Goal: Task Accomplishment & Management: Manage account settings

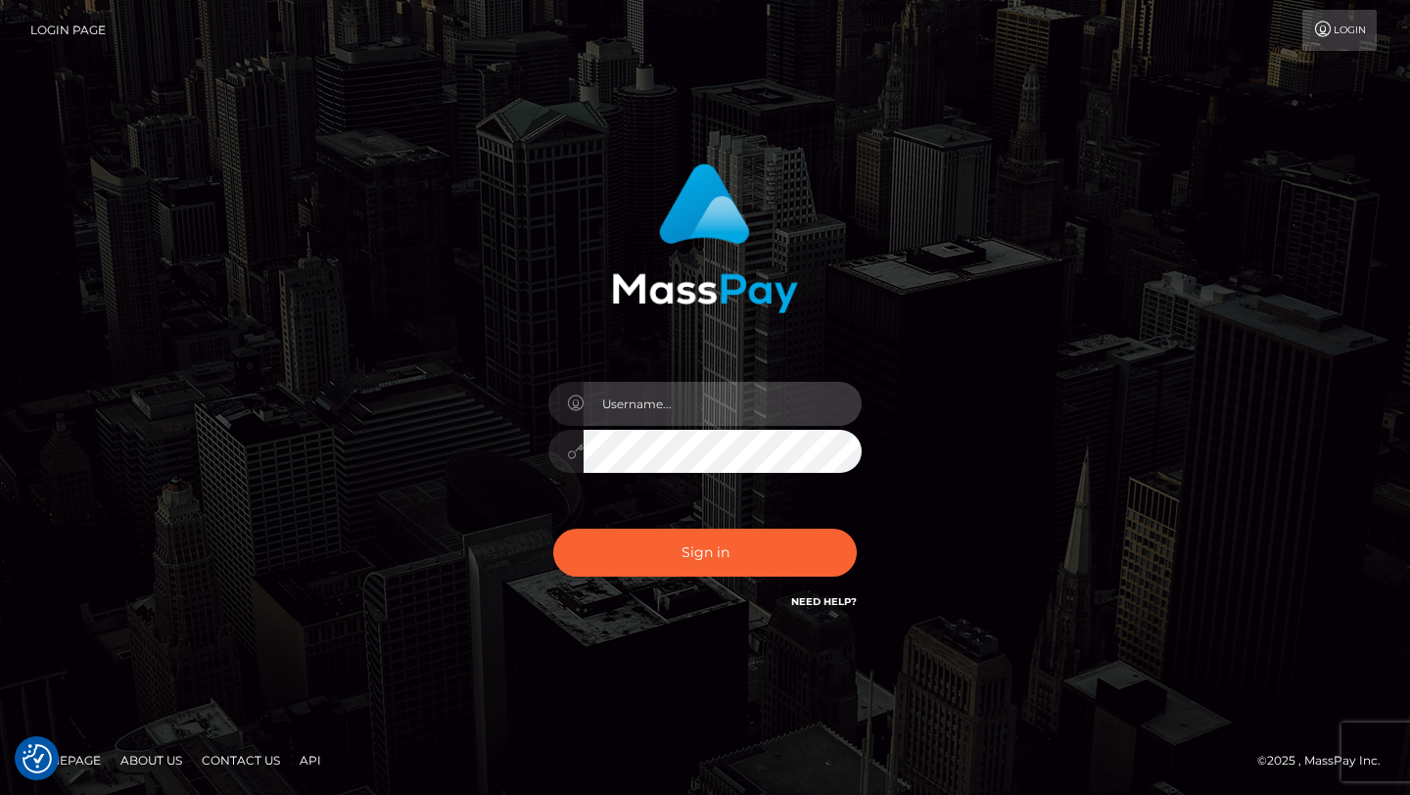
click at [642, 406] on input "text" at bounding box center [722, 404] width 278 height 44
type input "Amil Alizada"
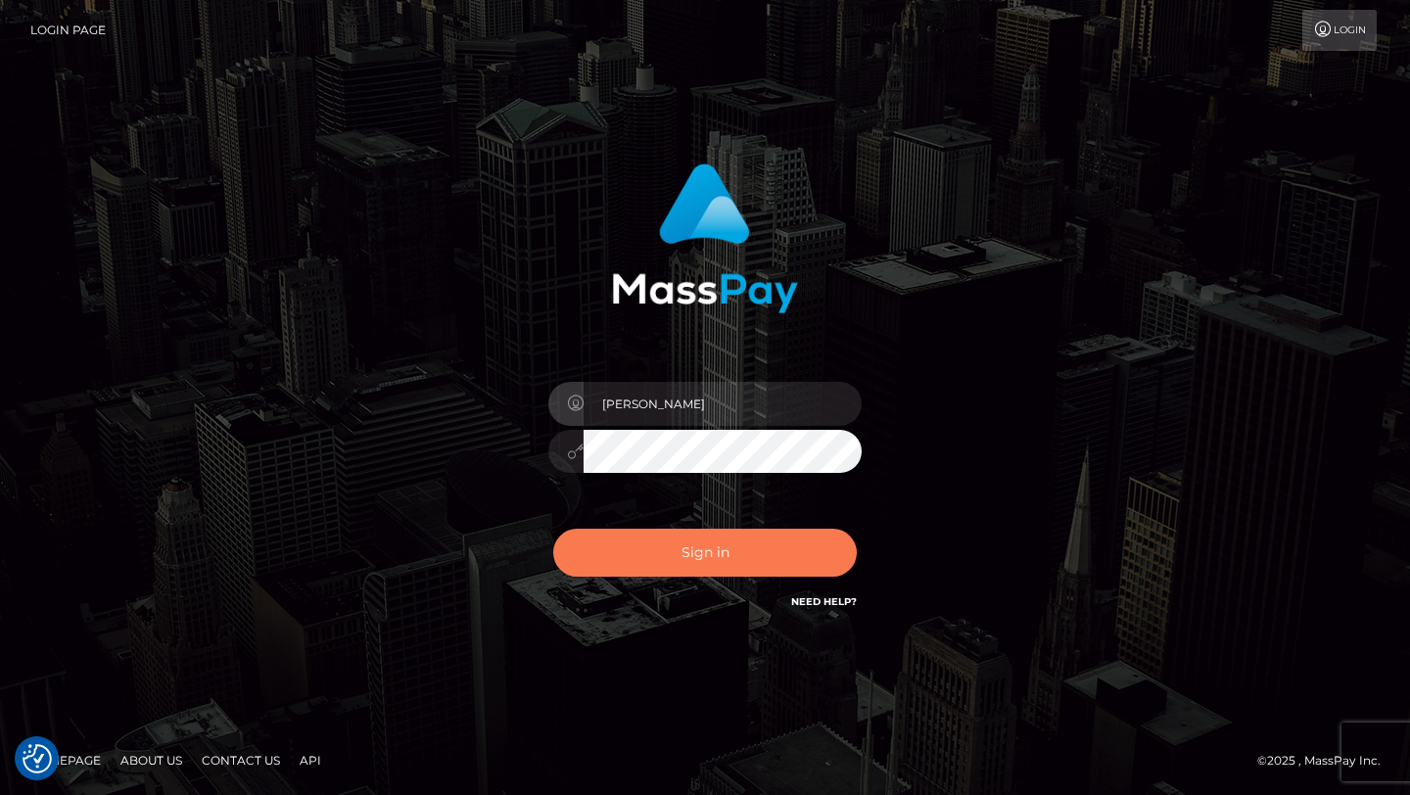
click at [695, 557] on button "Sign in" at bounding box center [704, 553] width 303 height 48
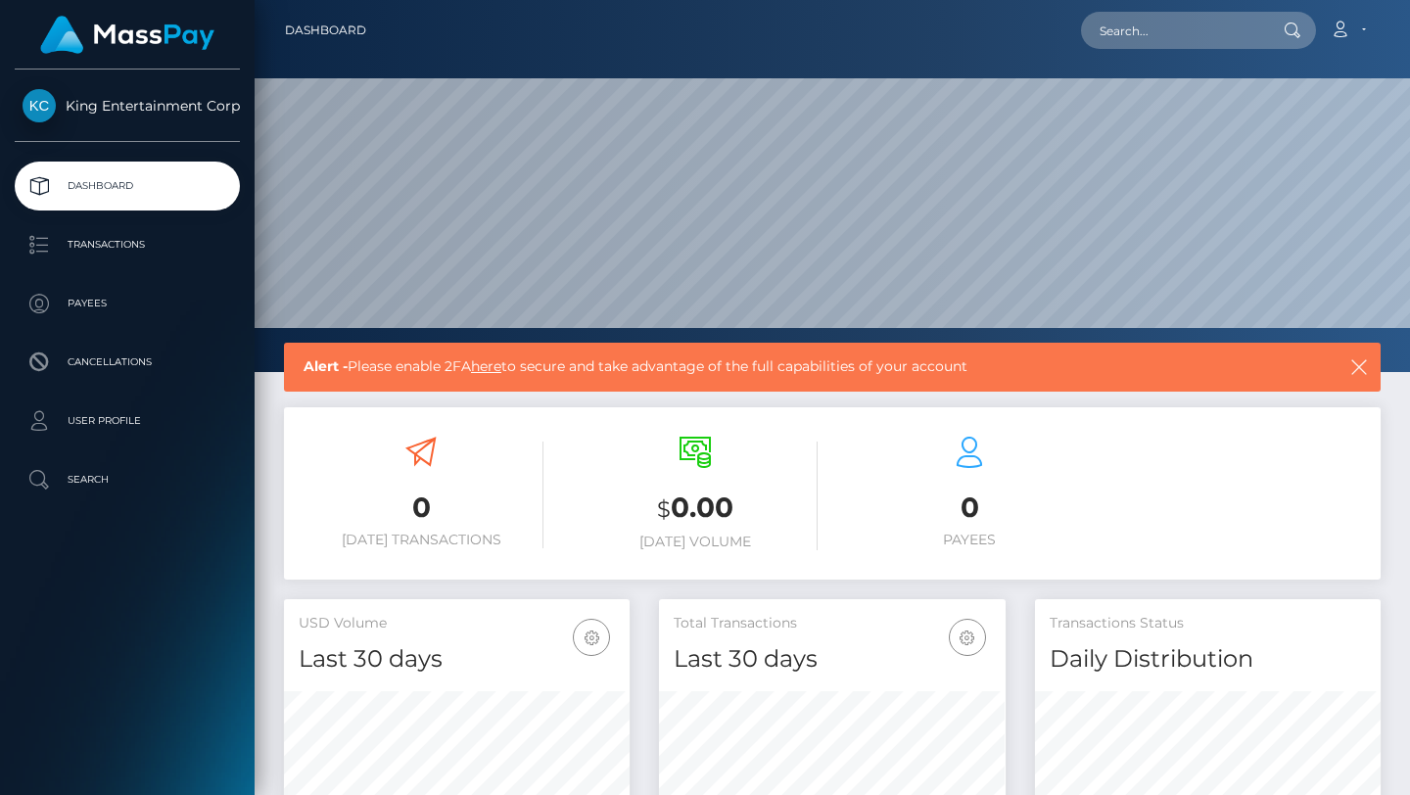
scroll to position [347, 346]
click at [119, 235] on p "Transactions" at bounding box center [127, 244] width 209 height 29
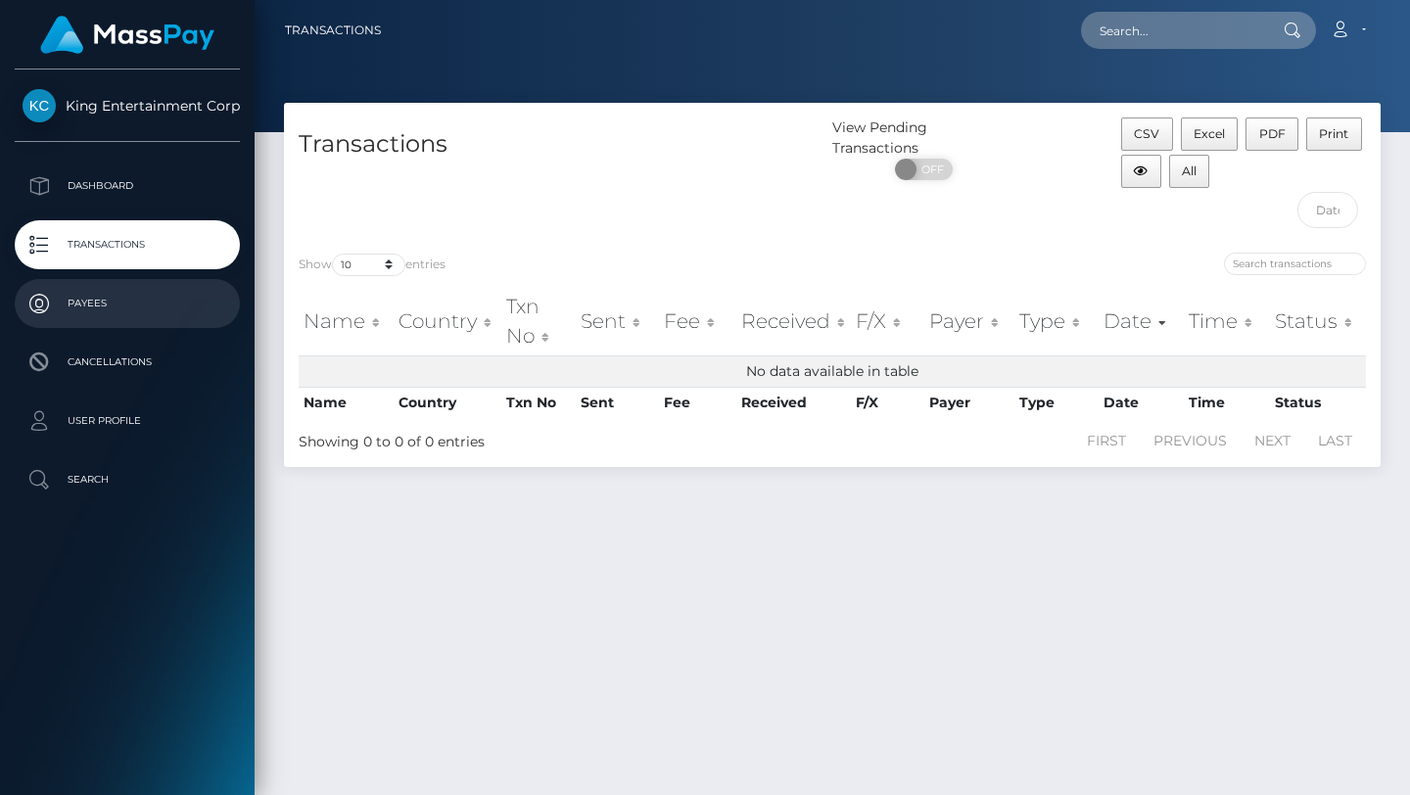
click at [121, 311] on p "Payees" at bounding box center [127, 303] width 209 height 29
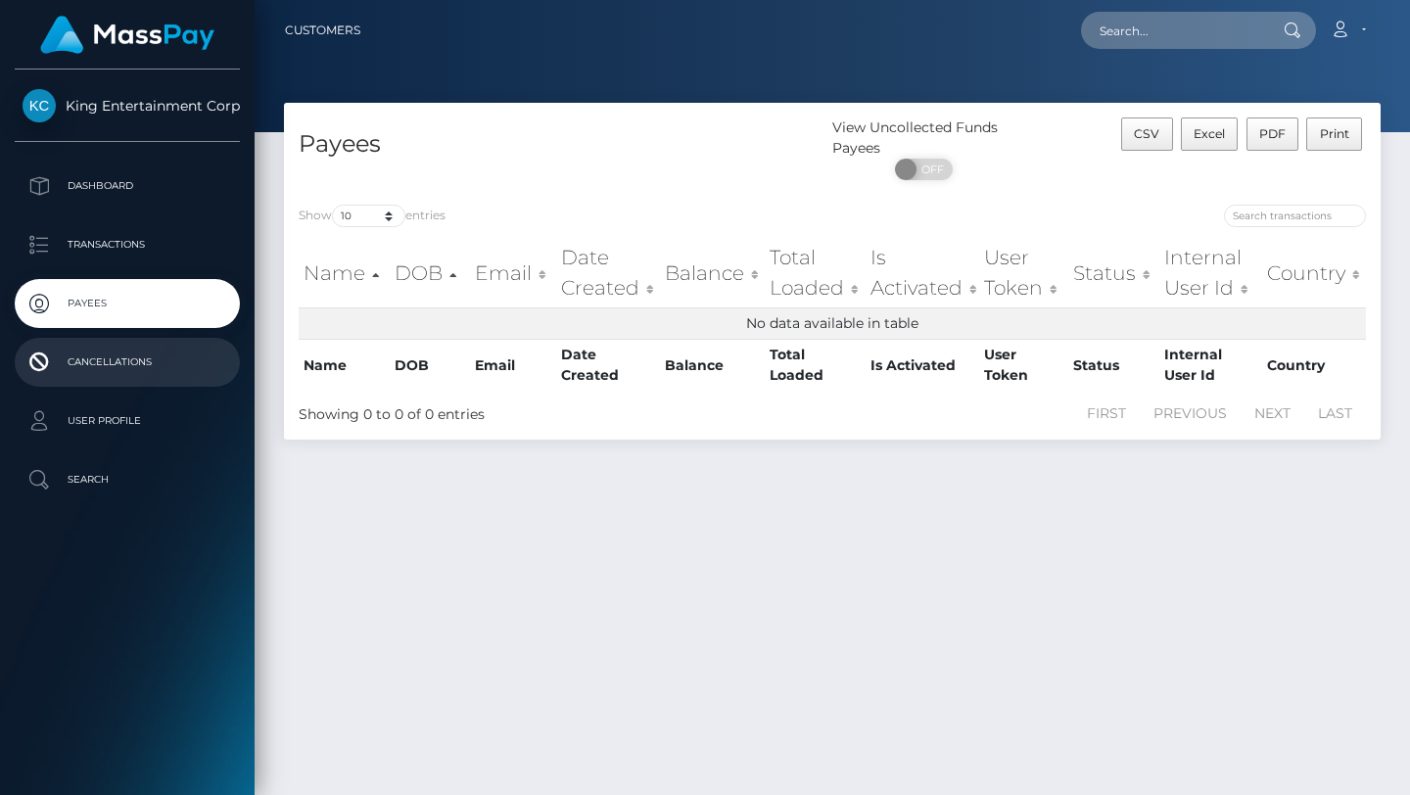
click at [125, 366] on p "Cancellations" at bounding box center [127, 361] width 209 height 29
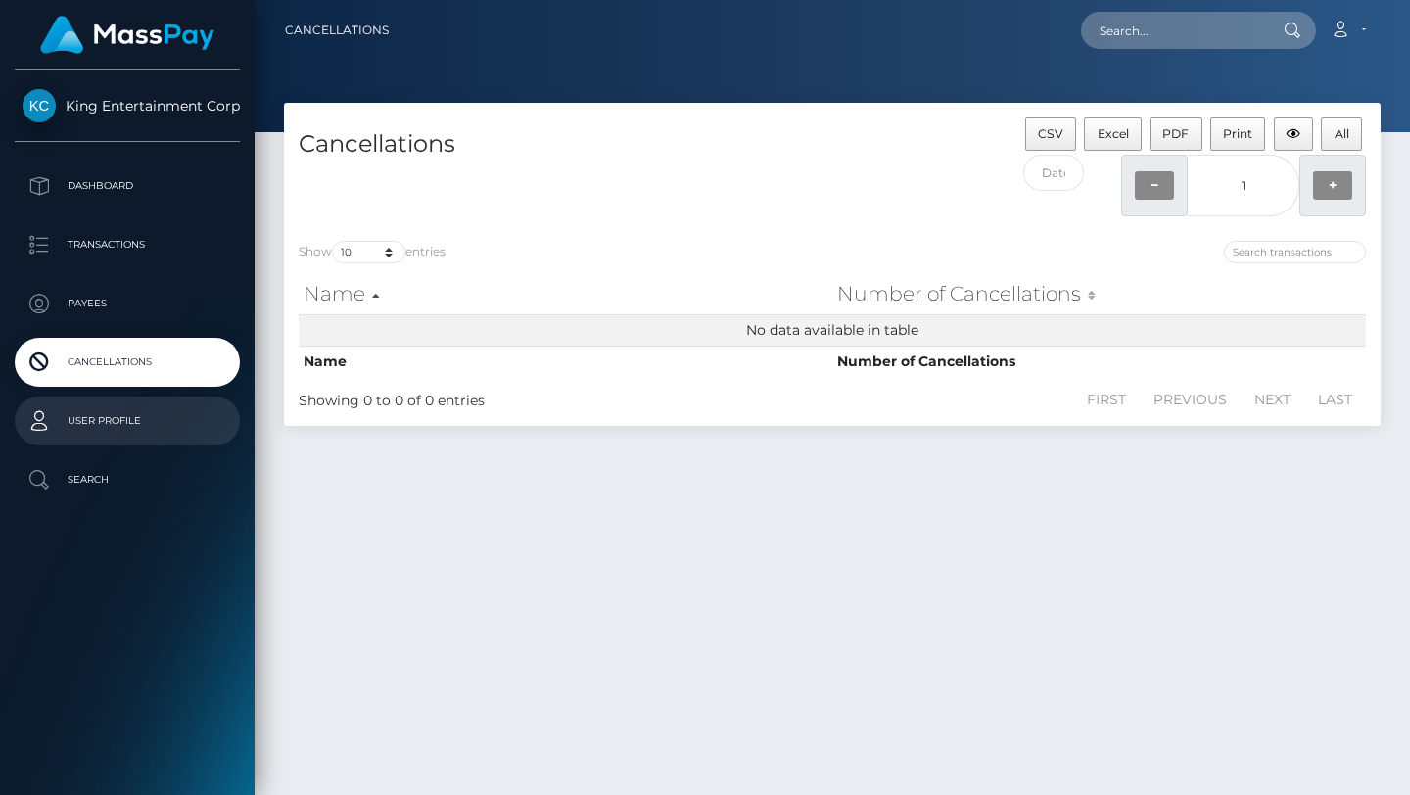
click at [123, 420] on p "User Profile" at bounding box center [127, 420] width 209 height 29
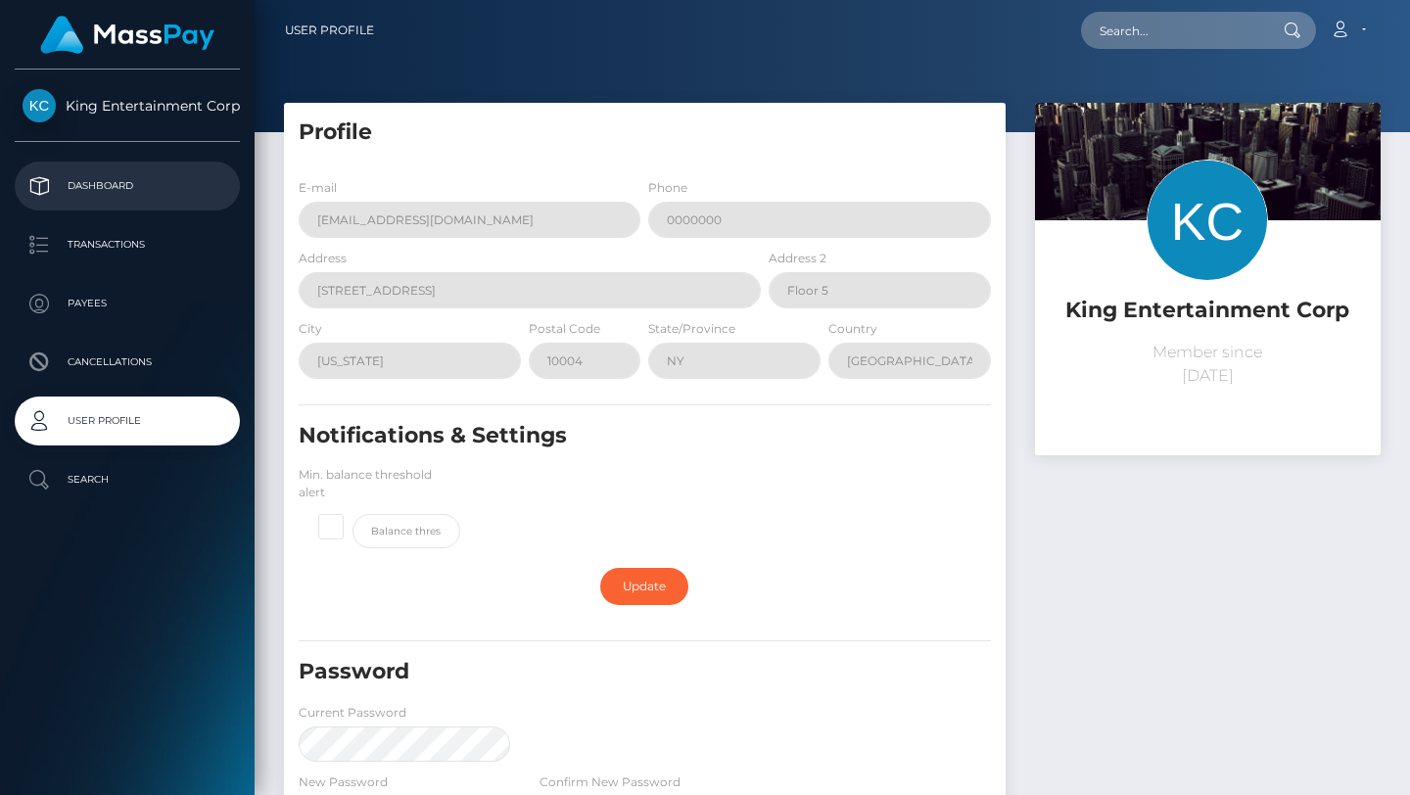
click at [126, 194] on p "Dashboard" at bounding box center [127, 185] width 209 height 29
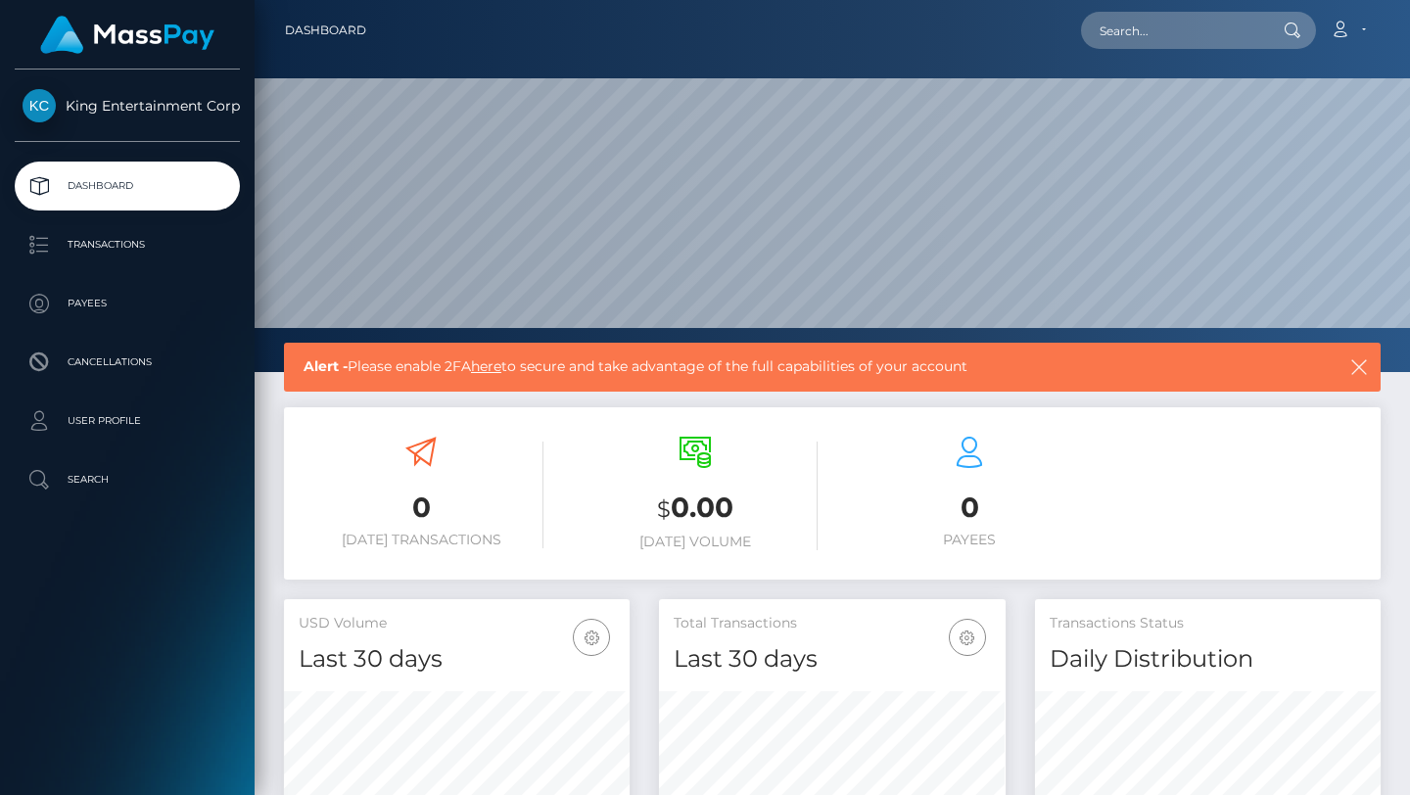
scroll to position [347, 346]
click at [1358, 24] on link "Account" at bounding box center [1347, 30] width 58 height 41
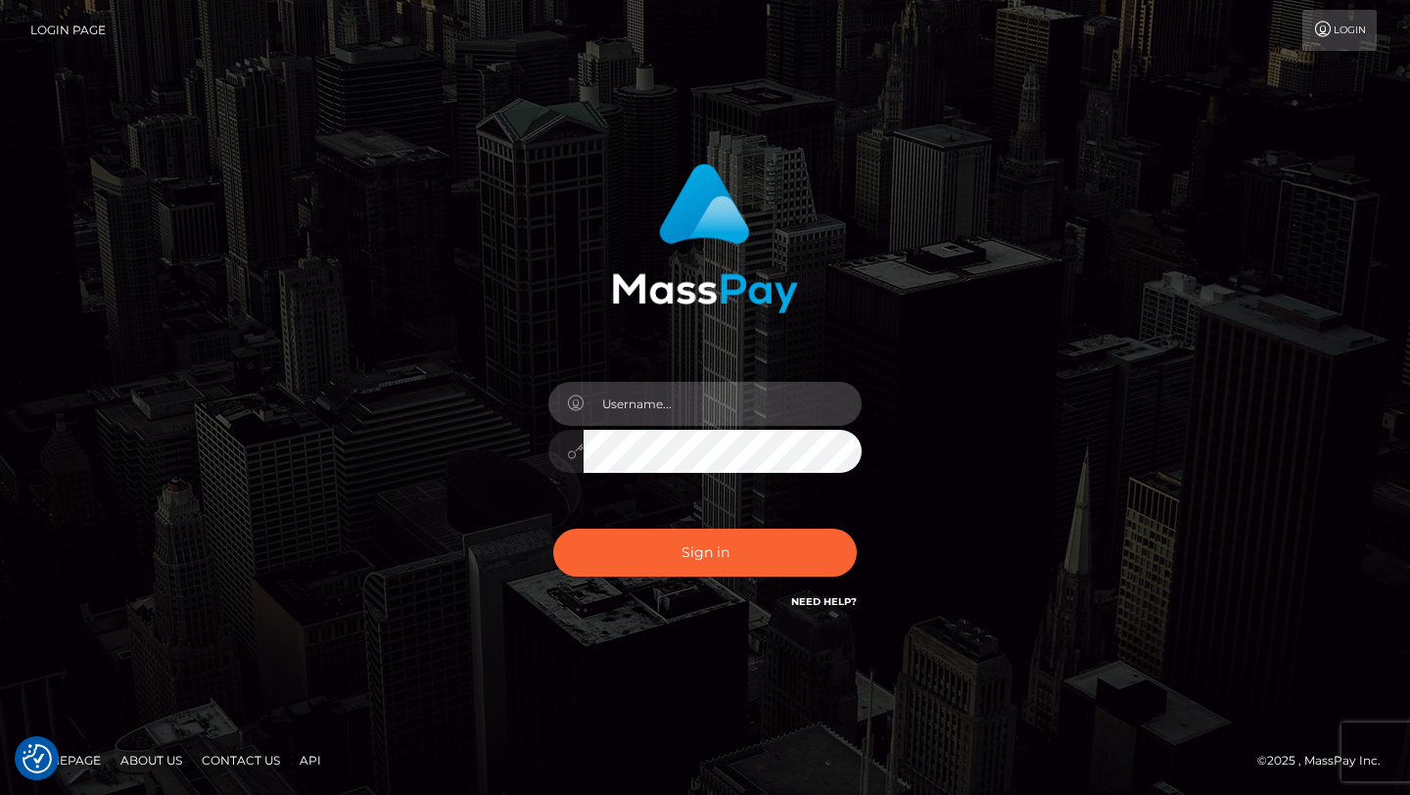
click at [661, 399] on input "text" at bounding box center [722, 404] width 278 height 44
type input "Amil Alizada"
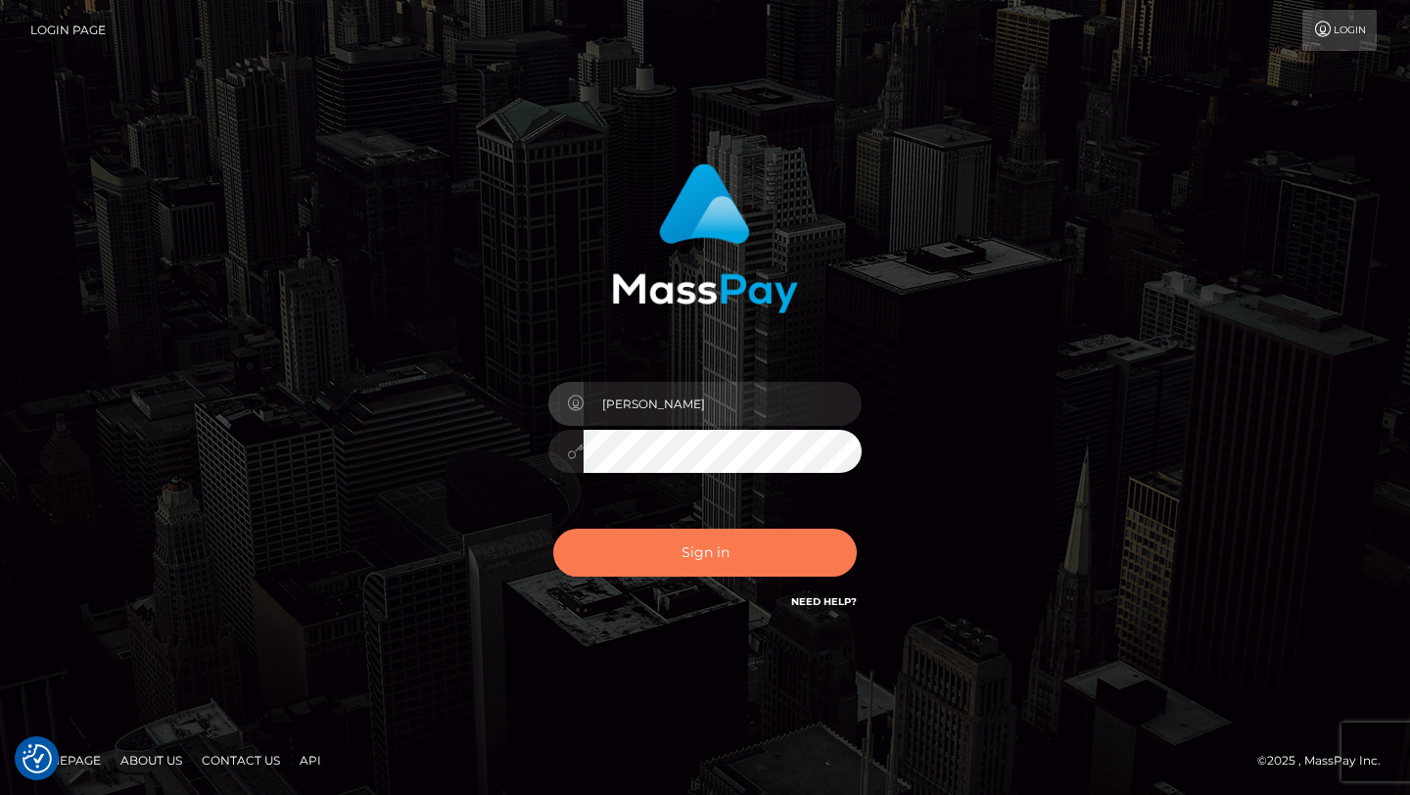
click at [697, 544] on button "Sign in" at bounding box center [704, 553] width 303 height 48
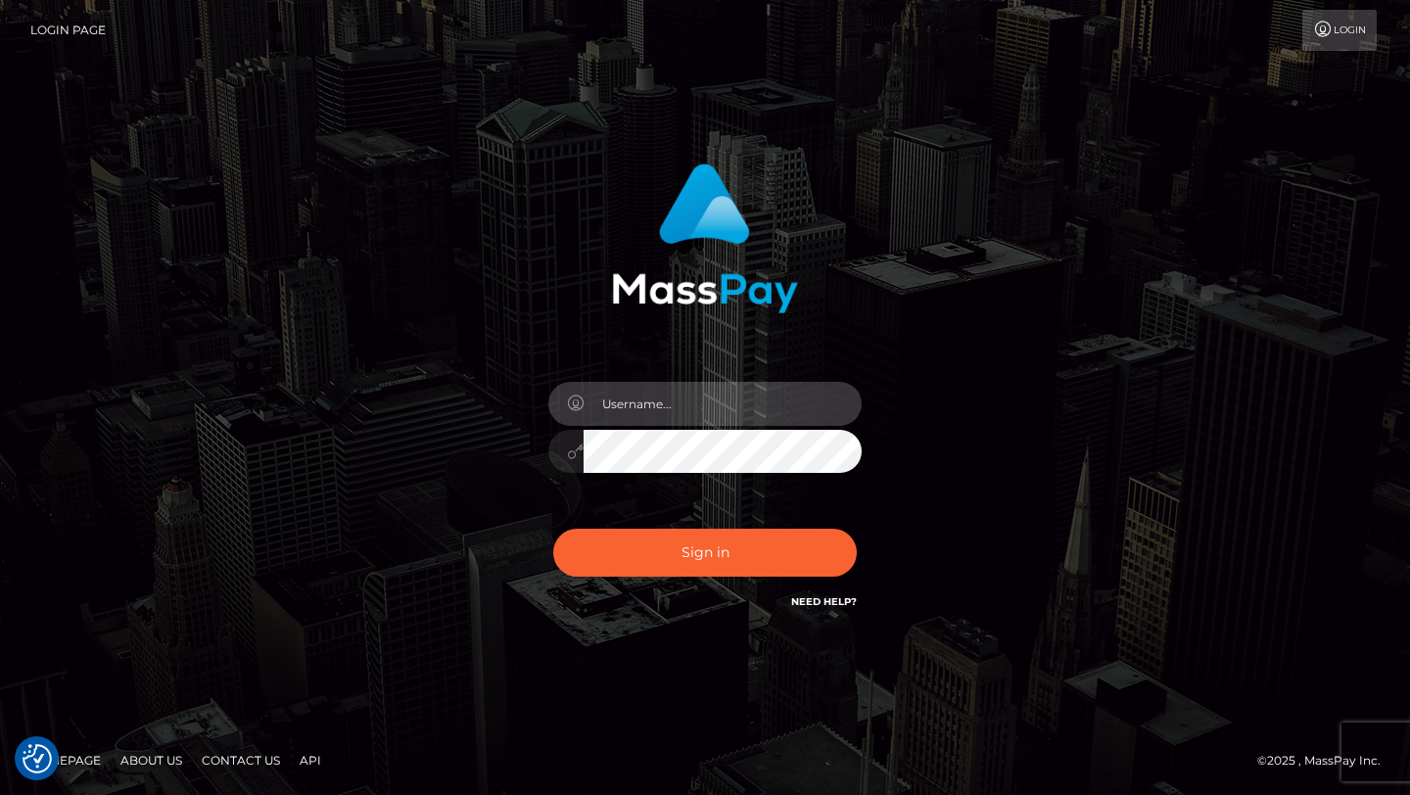
click at [695, 402] on input "text" at bounding box center [722, 404] width 278 height 44
type input "Amil Alizada"
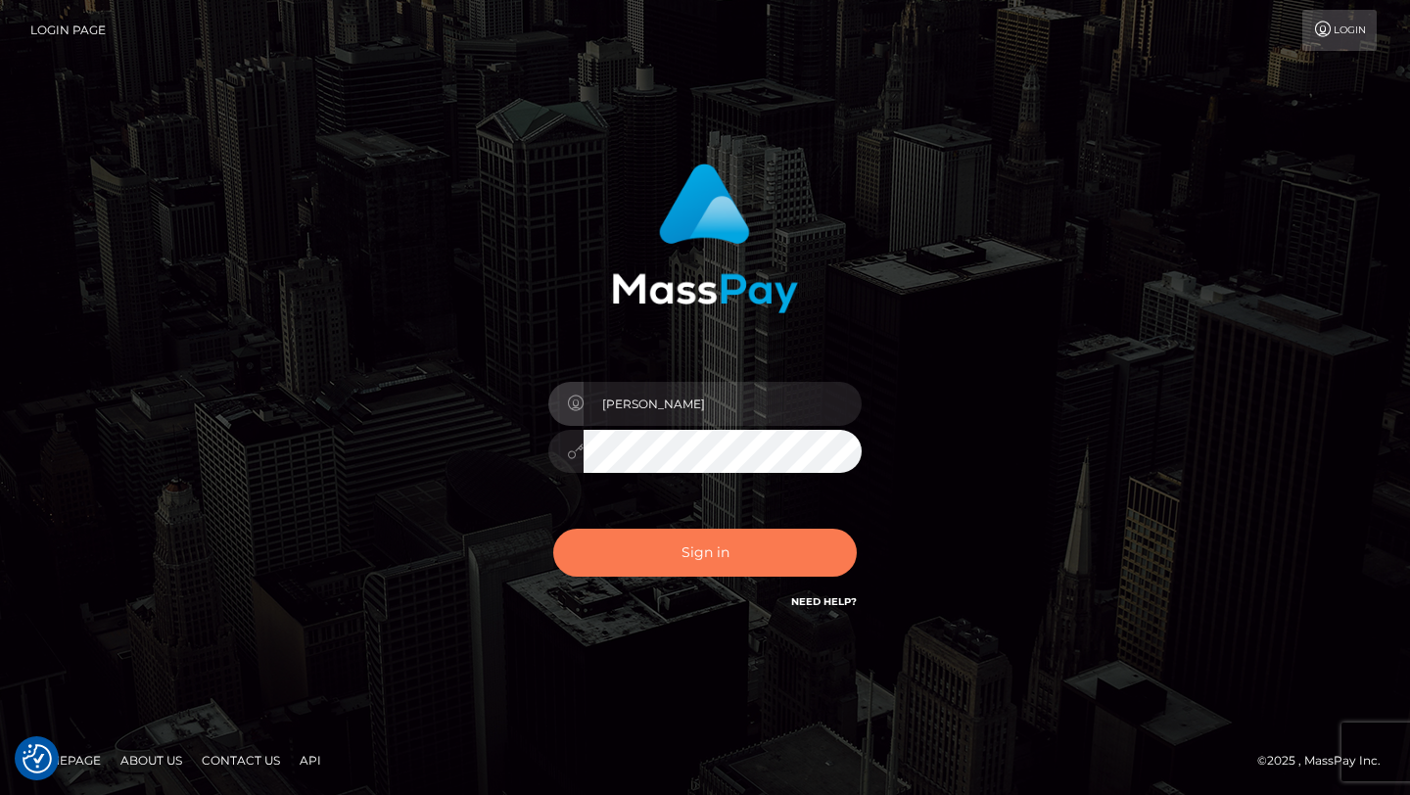
click at [678, 576] on button "Sign in" at bounding box center [704, 553] width 303 height 48
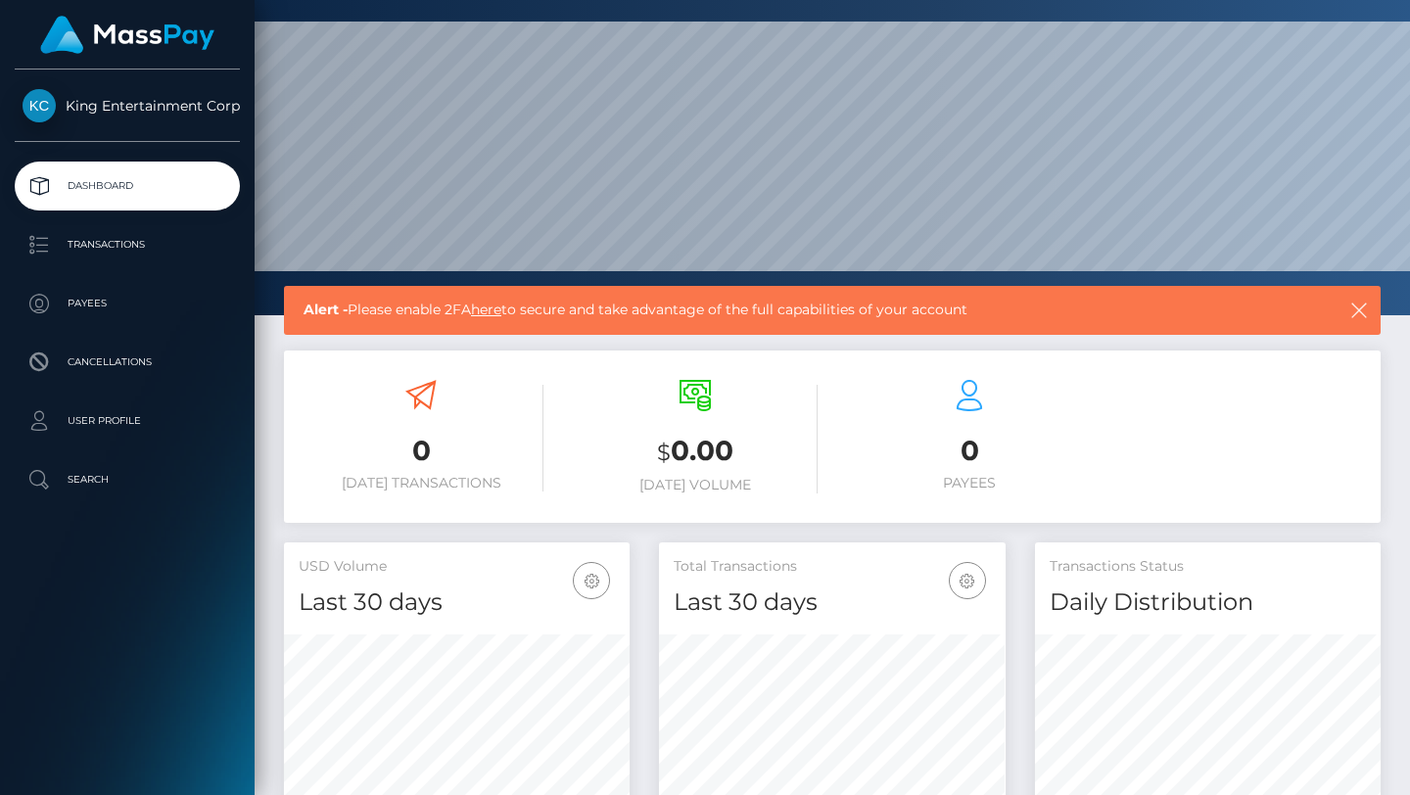
scroll to position [46, 0]
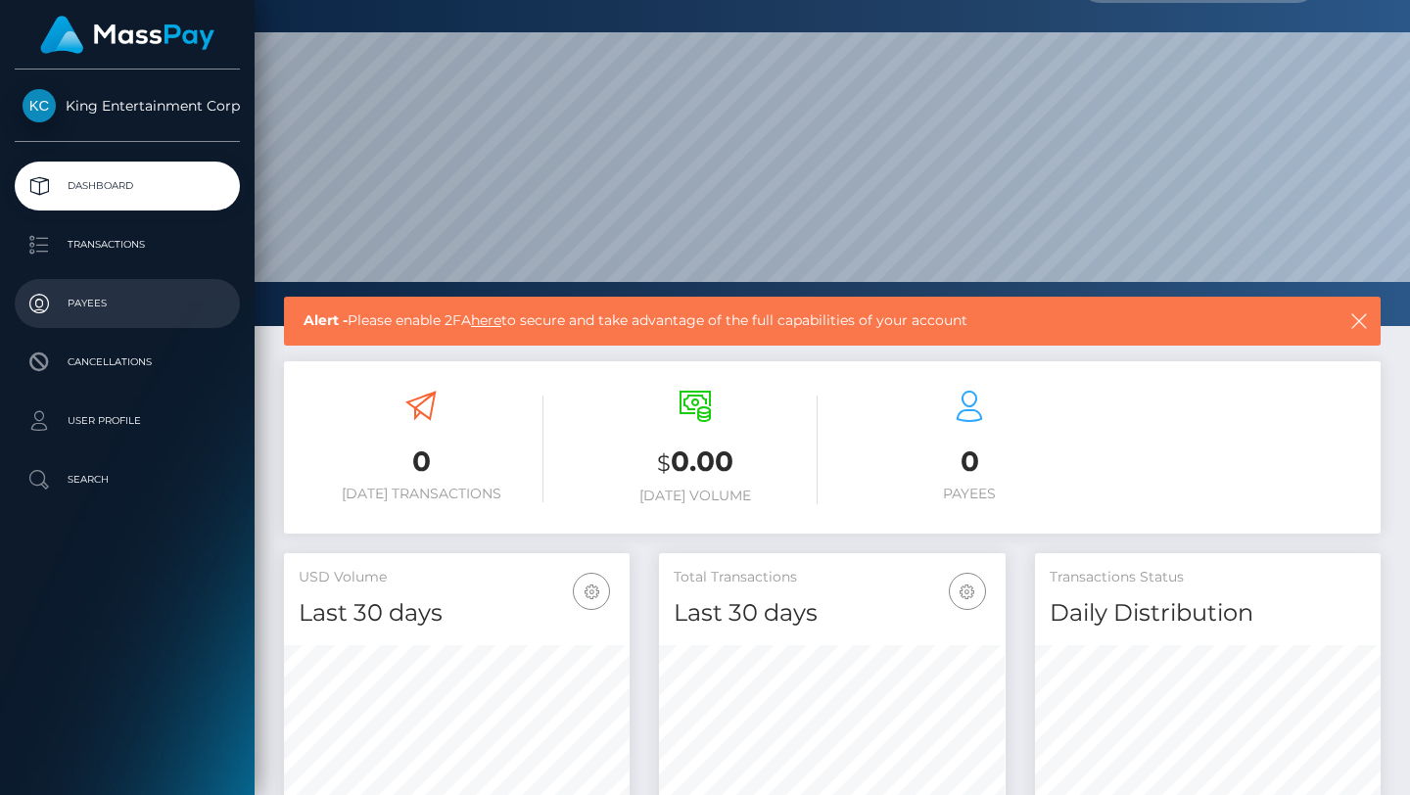
click at [93, 295] on p "Payees" at bounding box center [127, 303] width 209 height 29
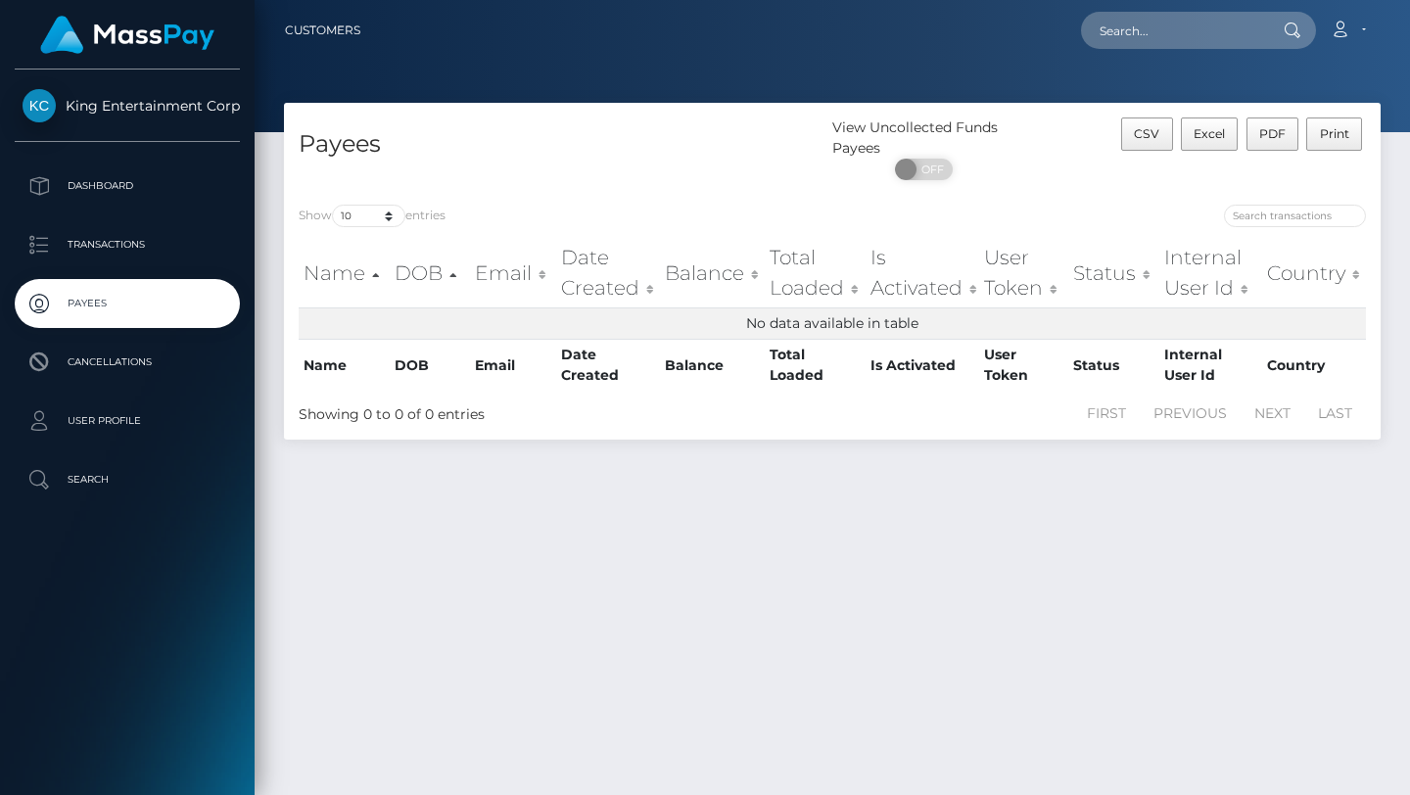
click at [761, 470] on div "Payees View Uncollected Funds Payees ON OFF CSV Excel PDF Print Show 10 25 50 1…" at bounding box center [831, 440] width 1155 height 674
click at [137, 110] on span "King Entertainment Corp" at bounding box center [127, 106] width 225 height 18
click at [154, 185] on p "Dashboard" at bounding box center [127, 185] width 209 height 29
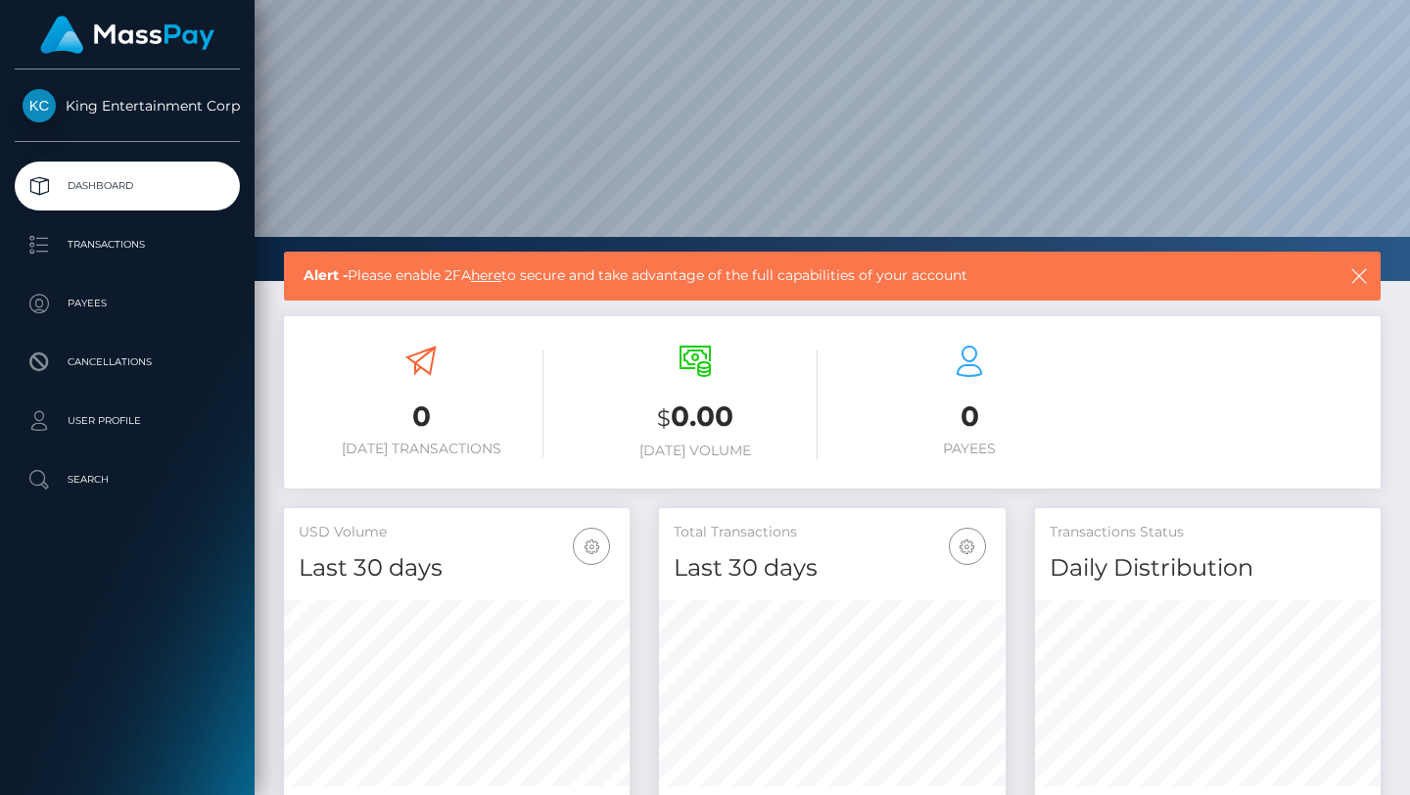
scroll to position [103, 0]
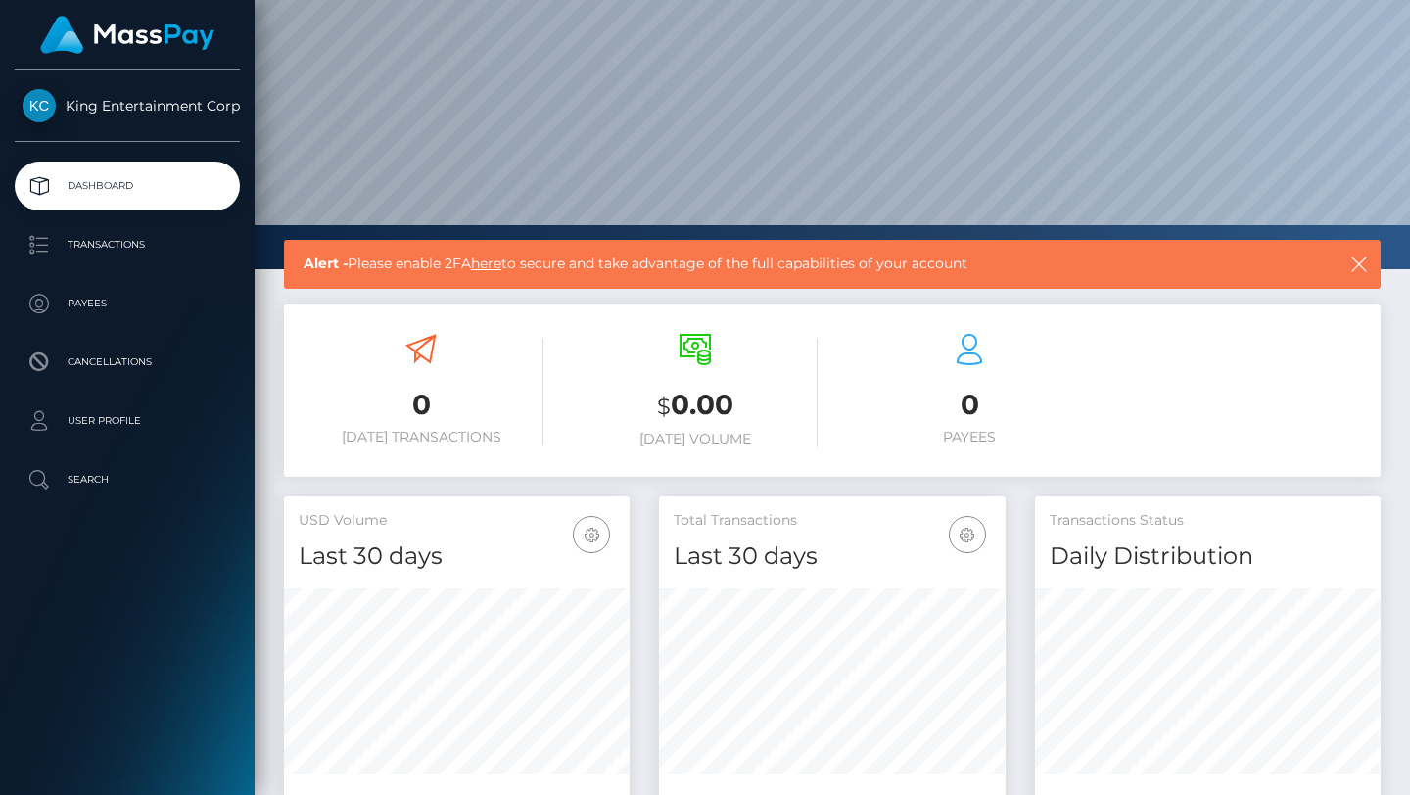
click at [497, 262] on link "here" at bounding box center [486, 263] width 30 height 18
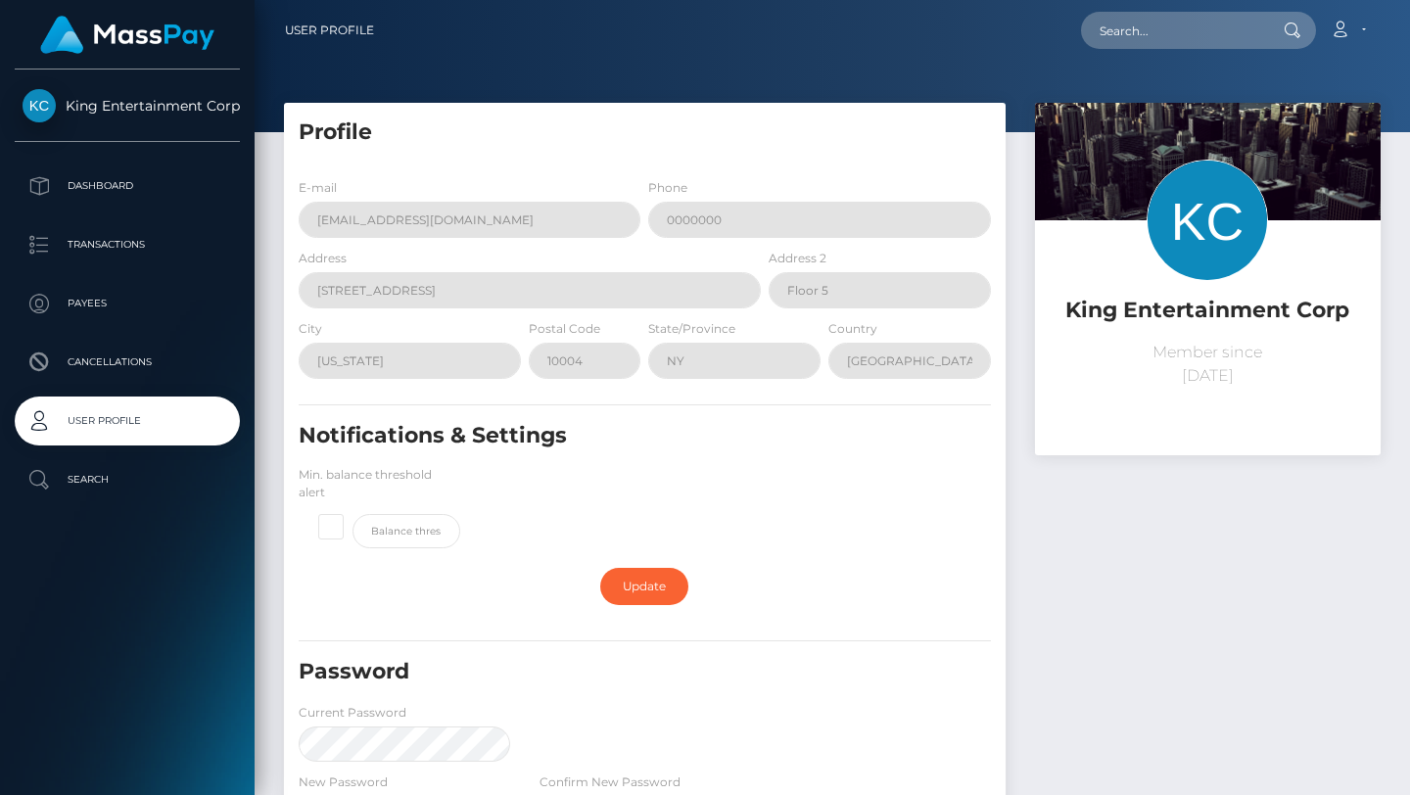
click at [352, 514] on span at bounding box center [352, 514] width 0 height 0
click at [333, 526] on input "checkbox" at bounding box center [339, 524] width 13 height 13
click at [352, 514] on span at bounding box center [352, 514] width 0 height 0
click at [334, 526] on input "checkbox" at bounding box center [339, 524] width 13 height 13
checkbox input "false"
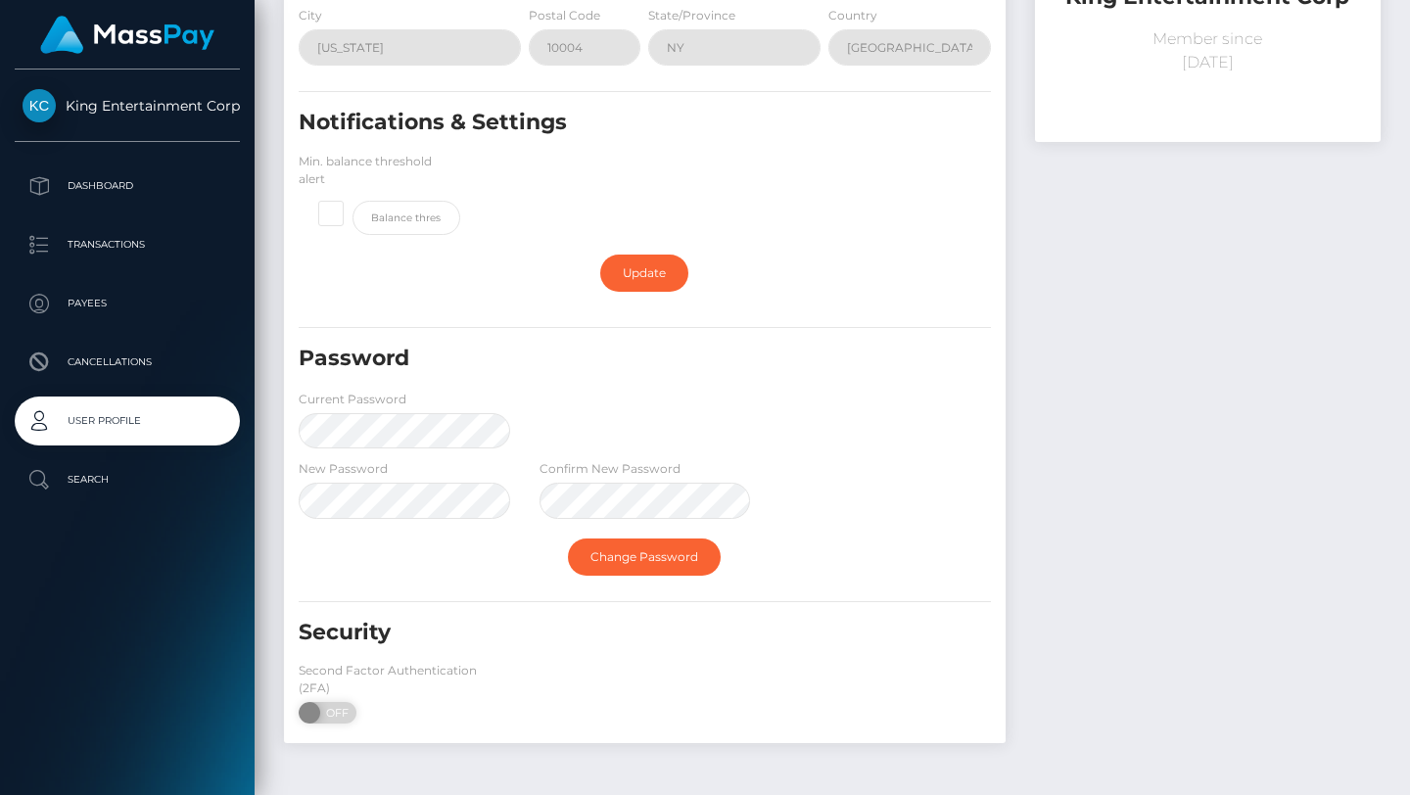
scroll to position [364, 0]
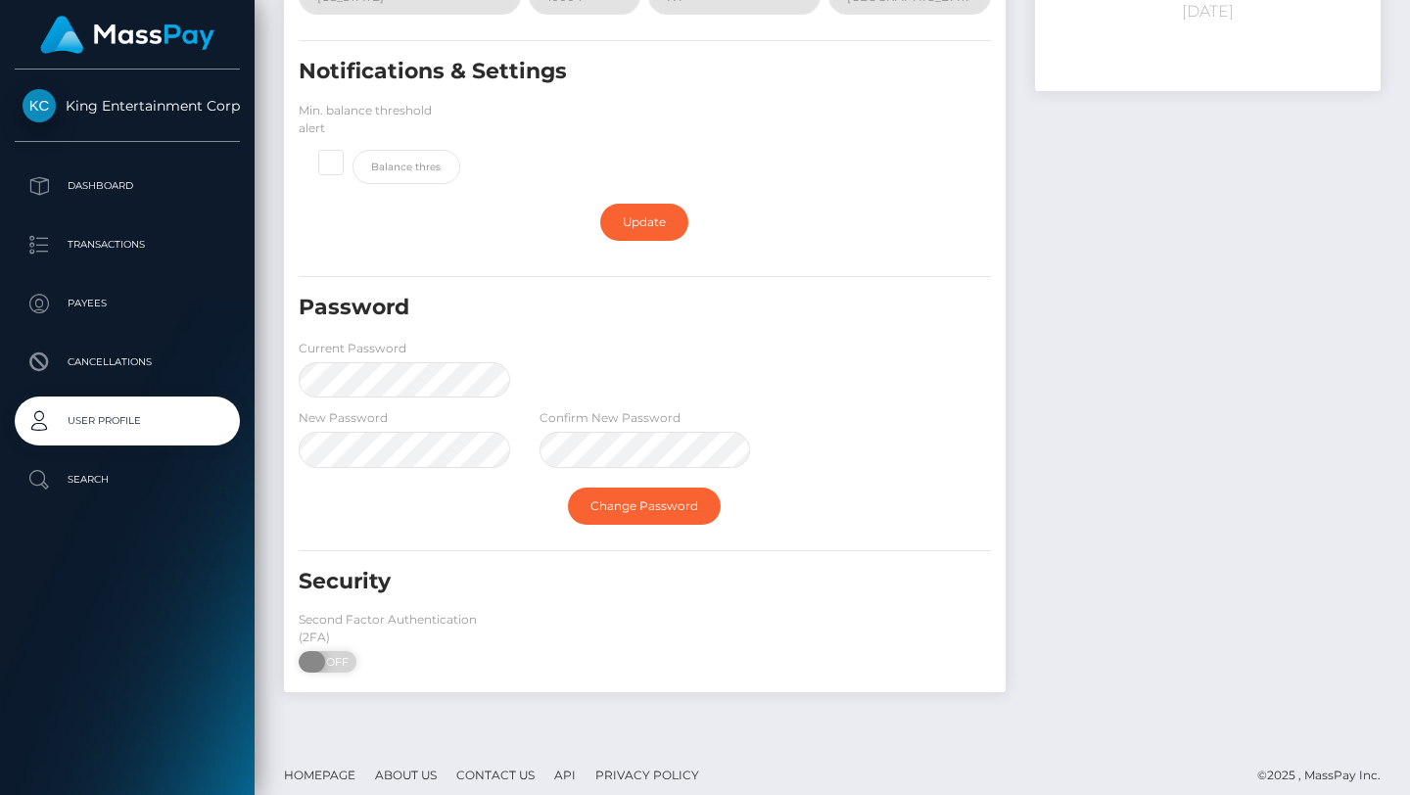
click at [315, 651] on span at bounding box center [312, 662] width 26 height 22
checkbox input "true"
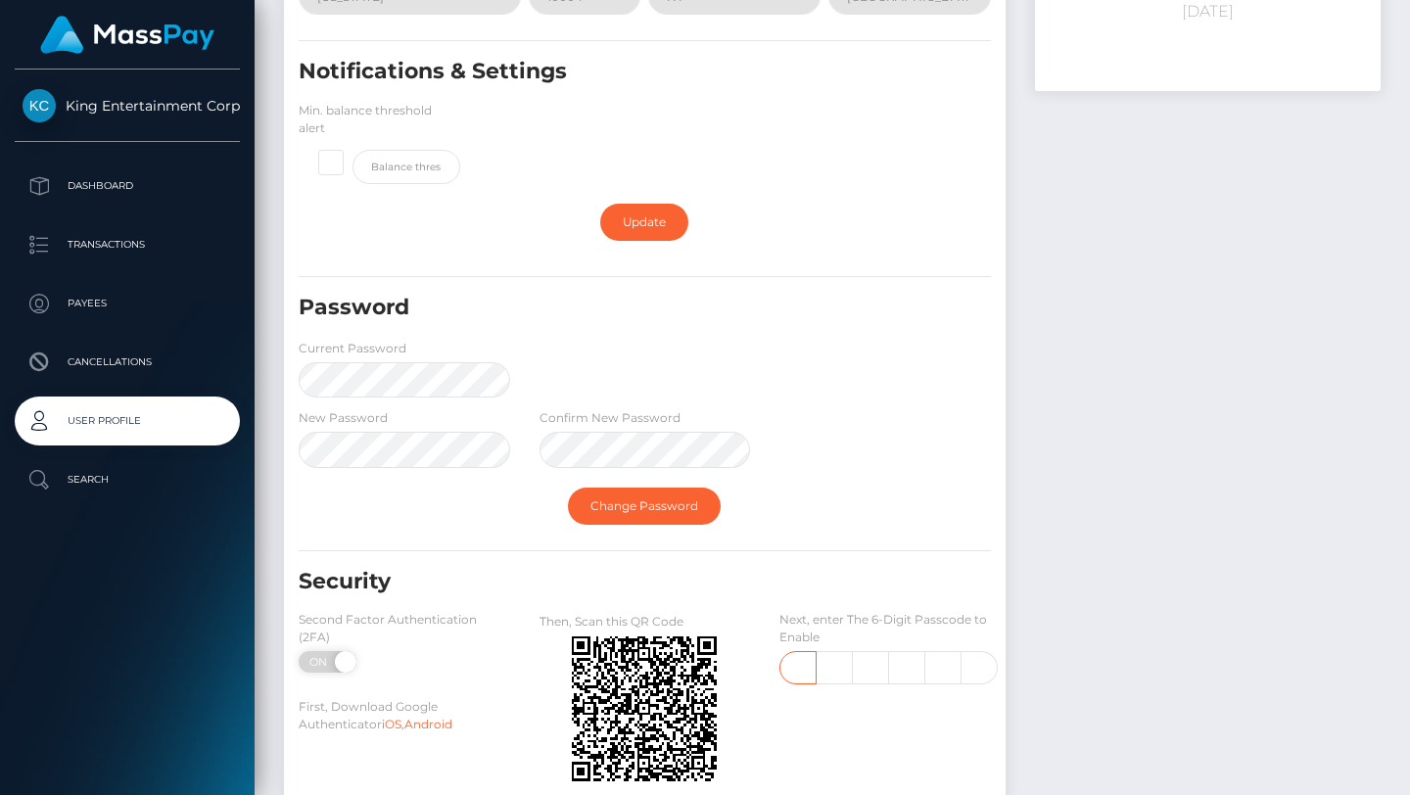
scroll to position [489, 0]
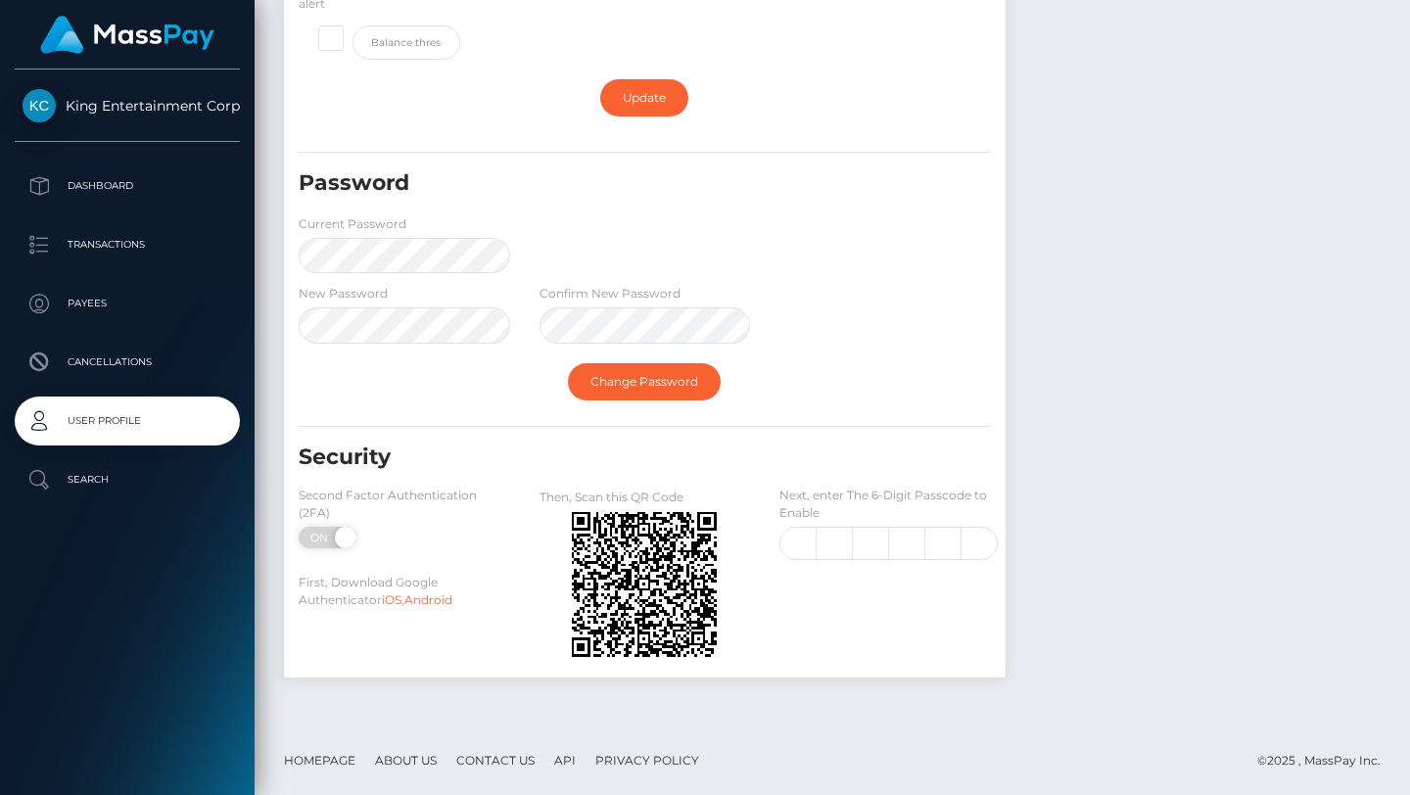
click at [554, 654] on div at bounding box center [645, 584] width 241 height 147
click at [798, 541] on input "text" at bounding box center [797, 543] width 37 height 33
type input "6"
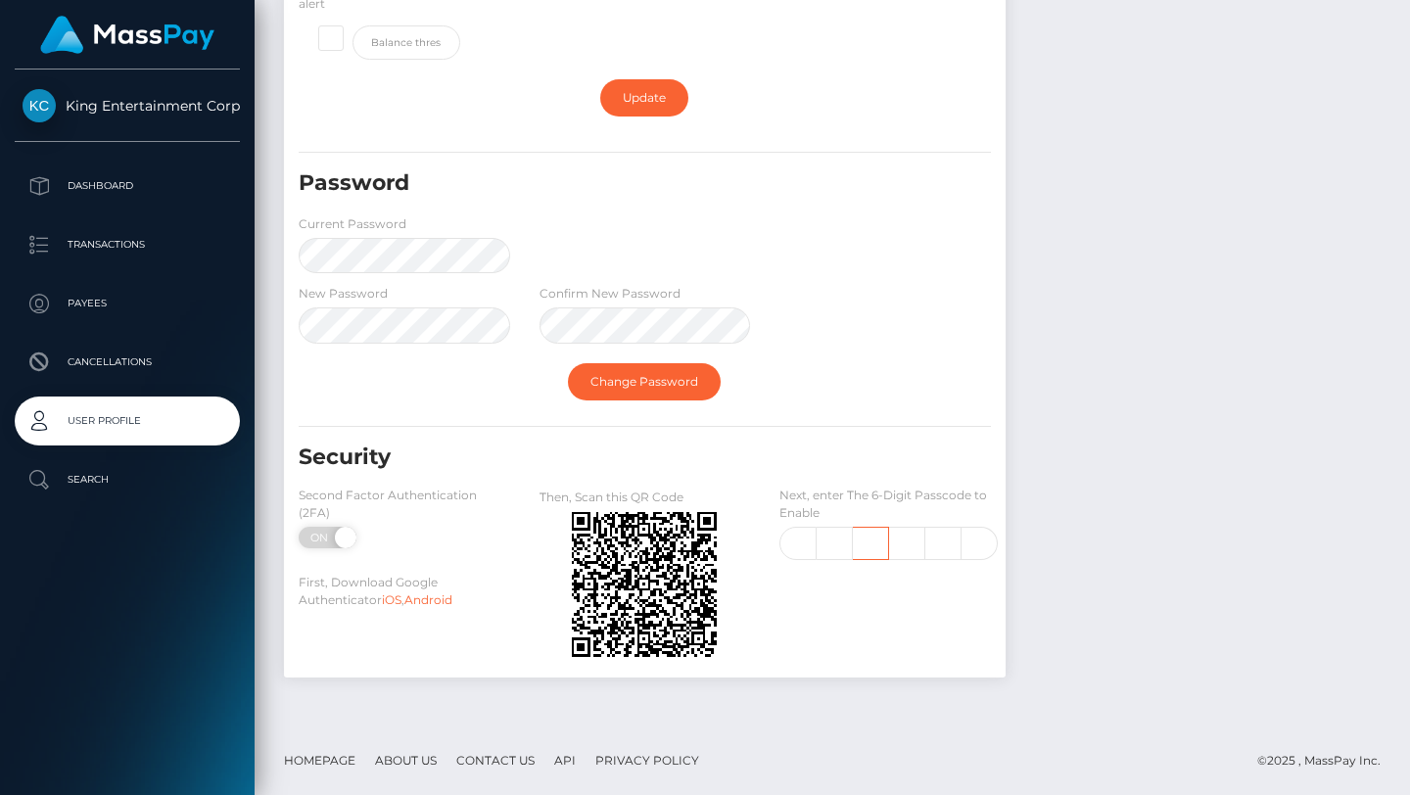
scroll to position [0, 0]
type input "2"
type input "1"
type input "3"
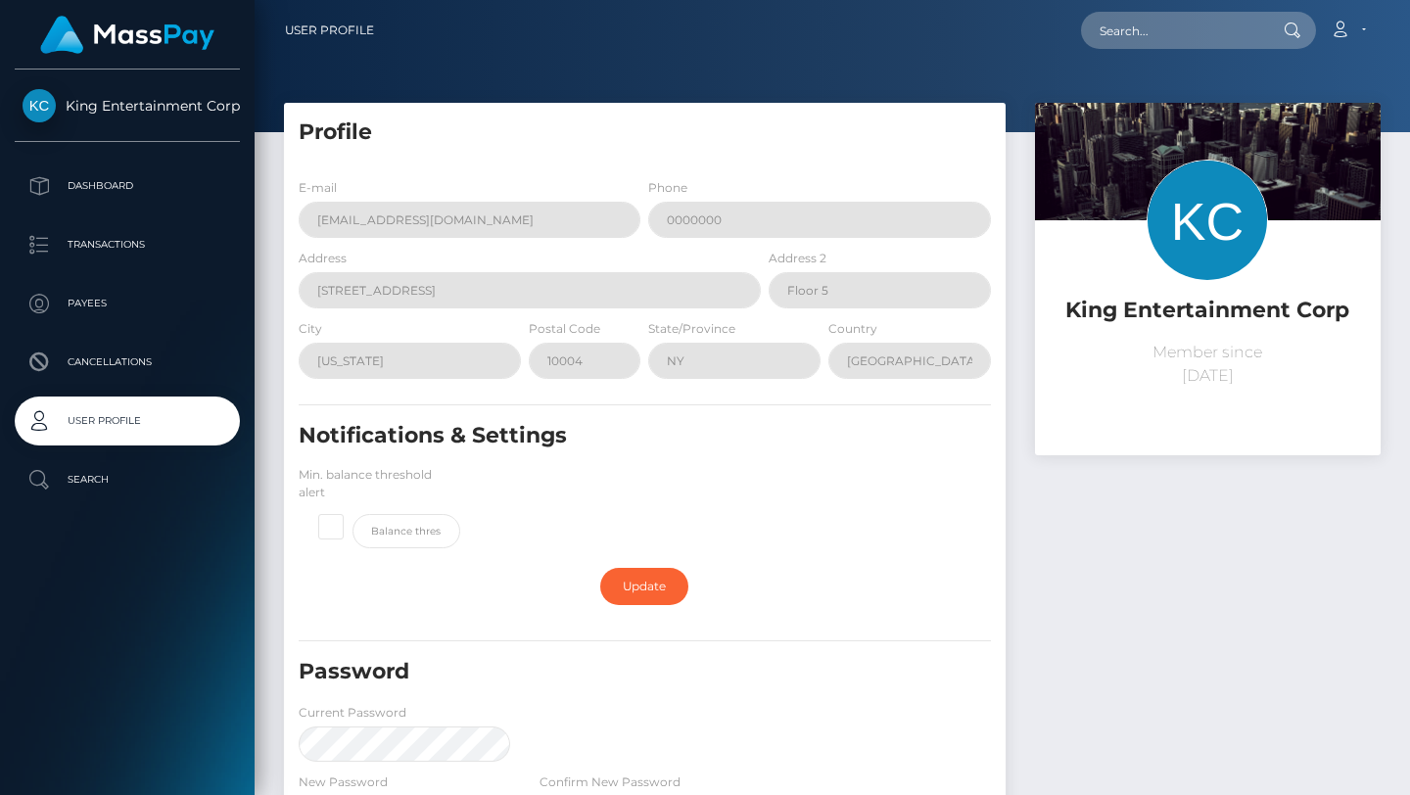
click at [564, 314] on div "Address 80 Broad Street" at bounding box center [524, 283] width 481 height 70
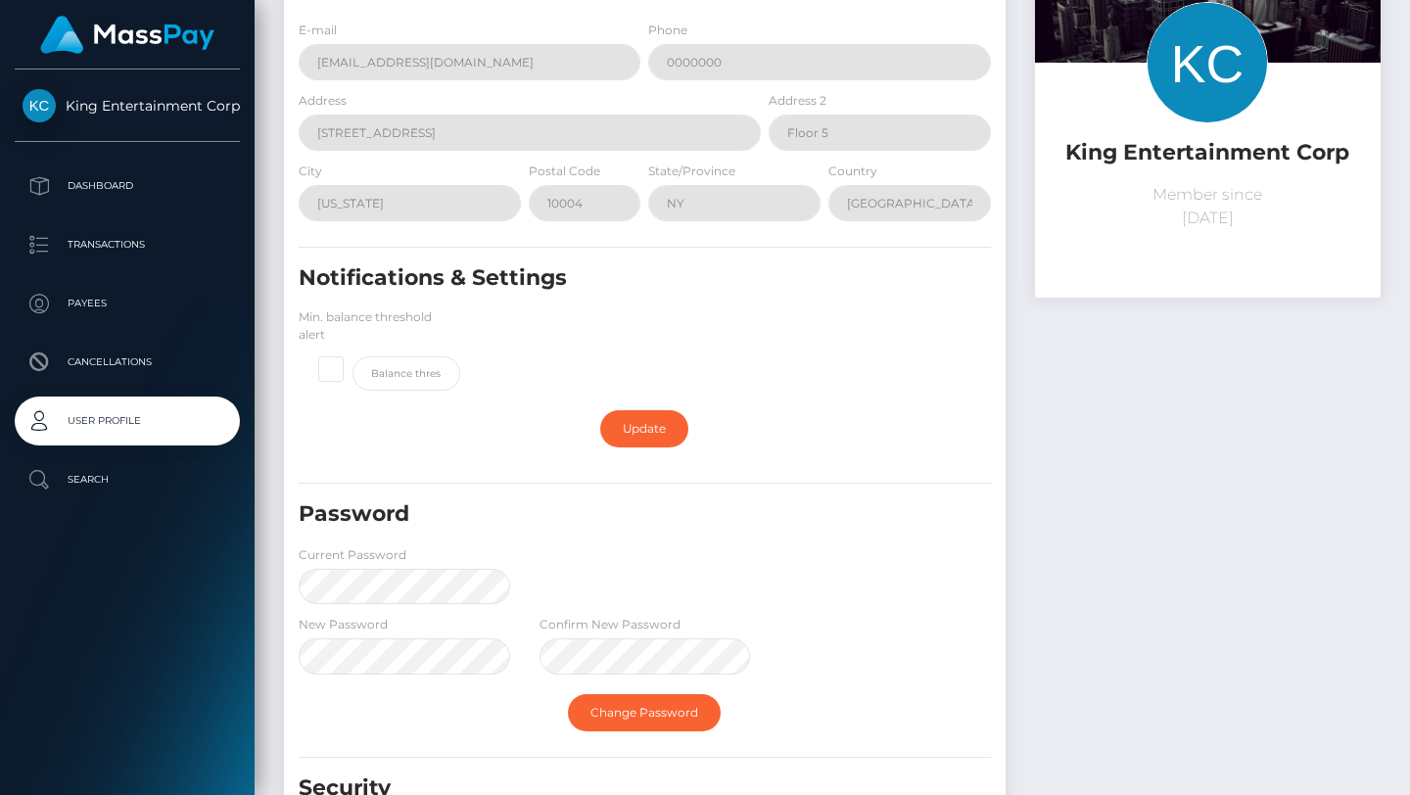
scroll to position [61, 0]
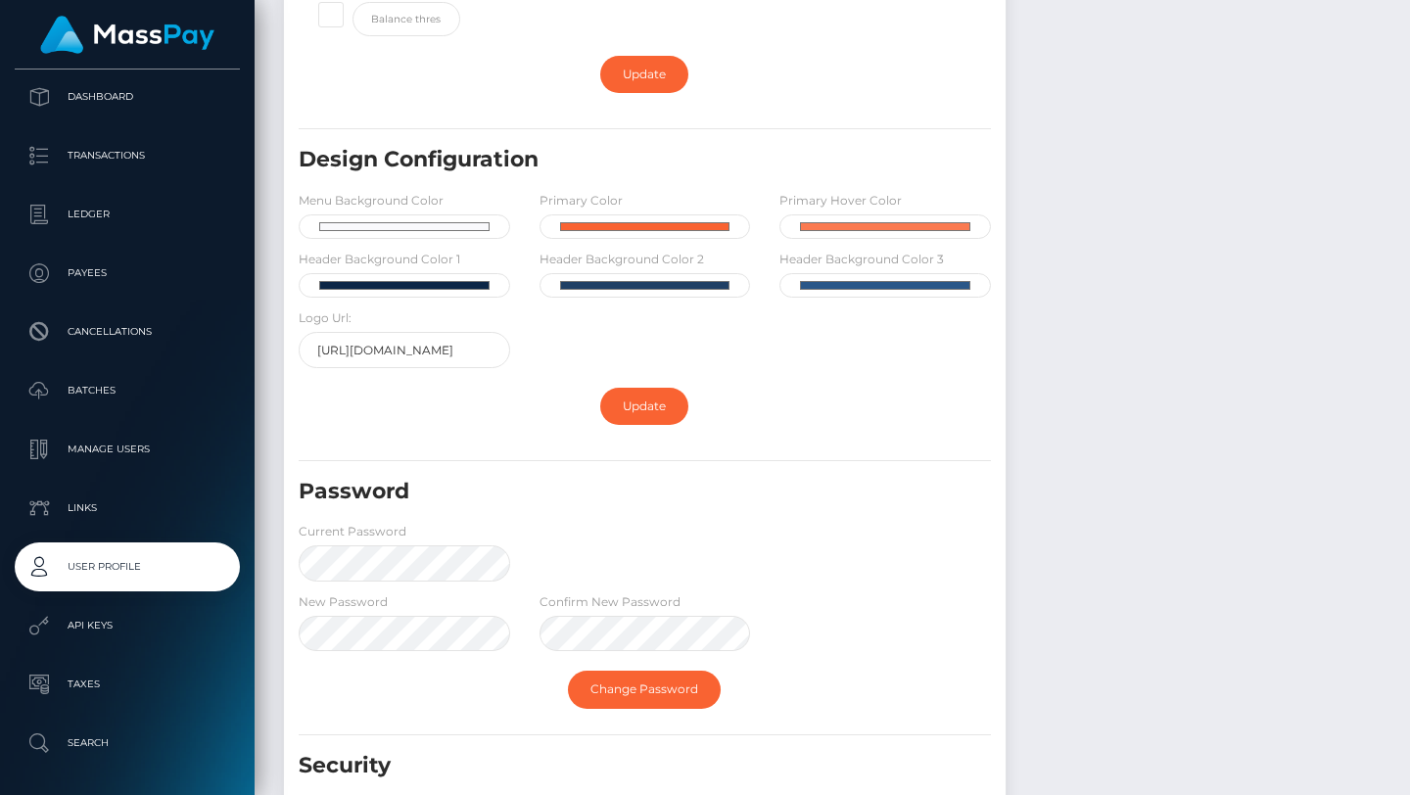
scroll to position [163, 0]
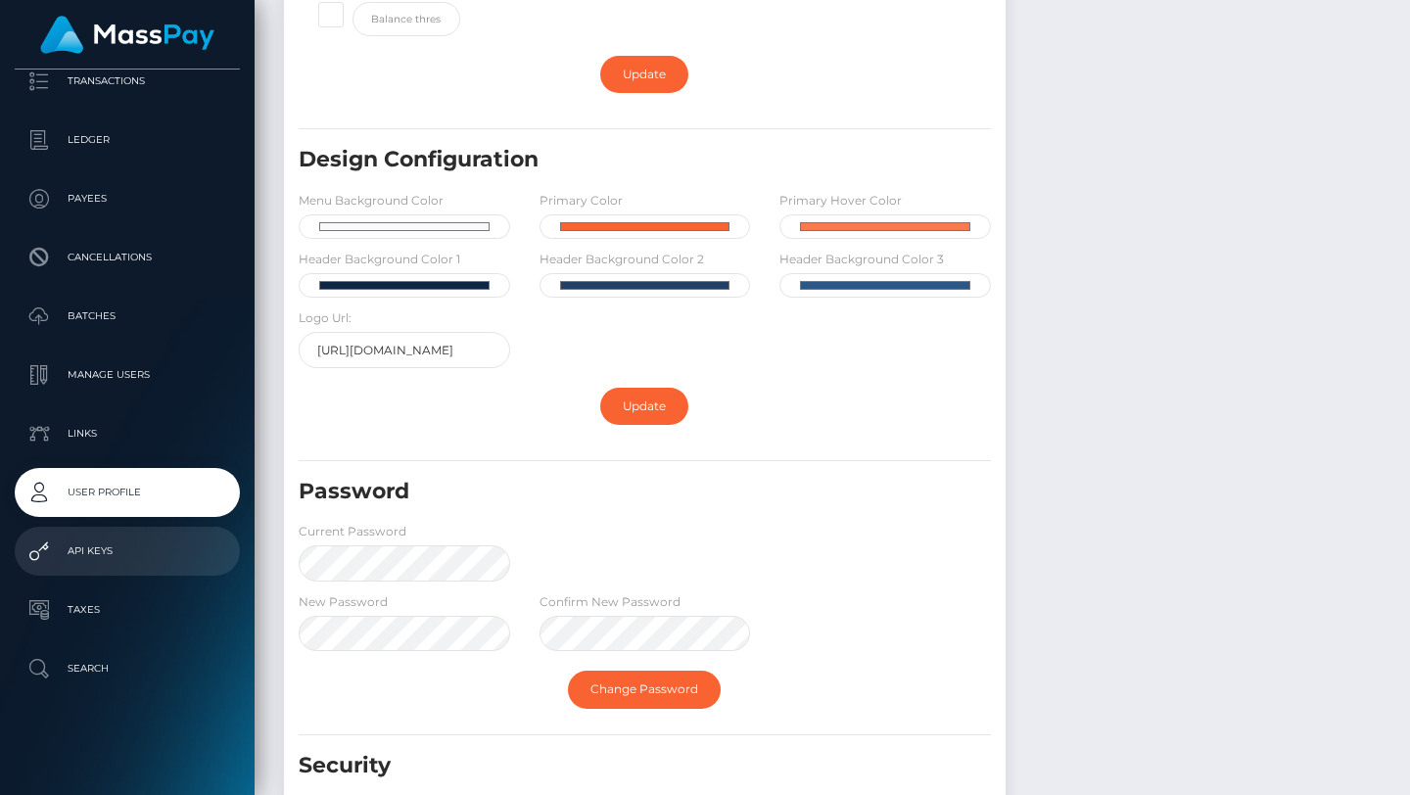
click at [162, 548] on p "API Keys" at bounding box center [127, 550] width 209 height 29
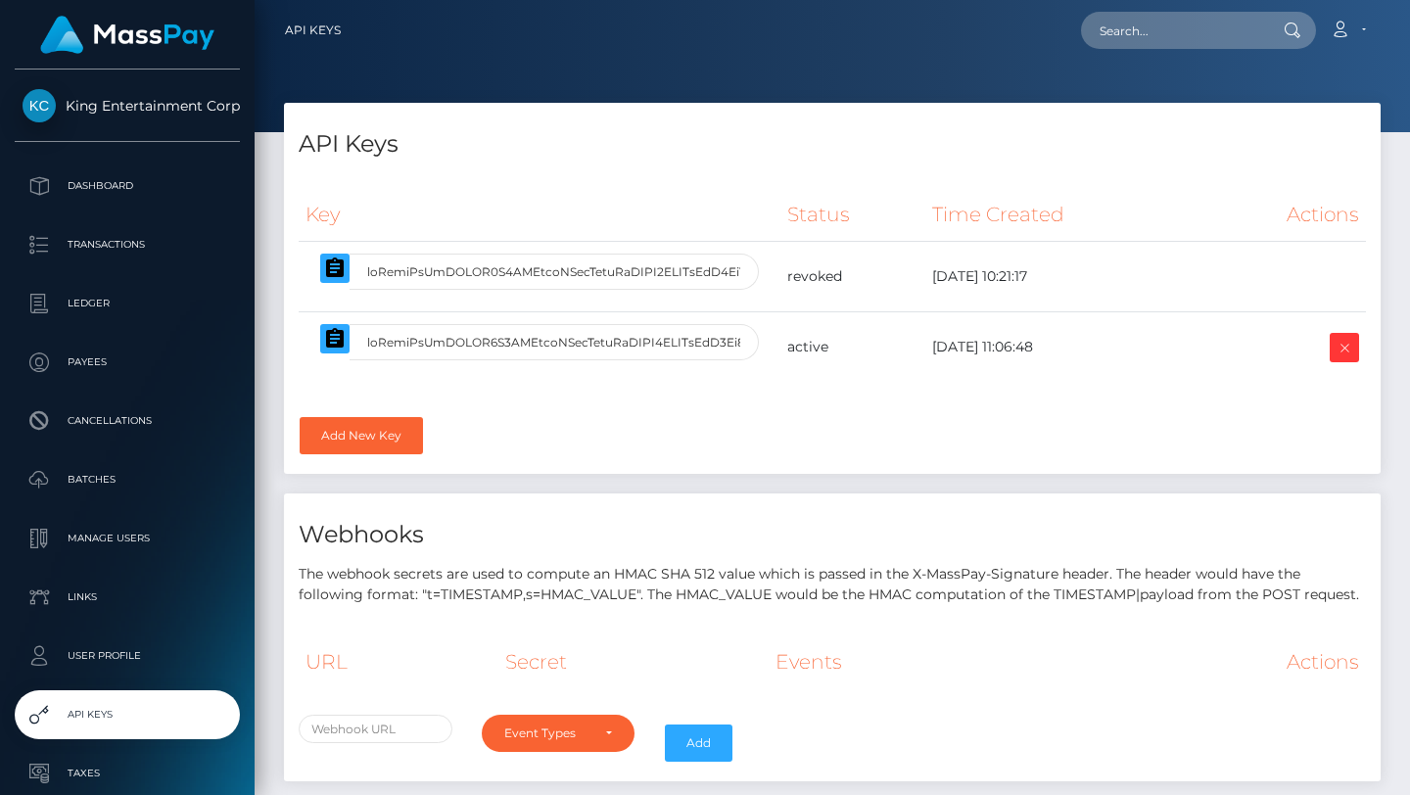
select select
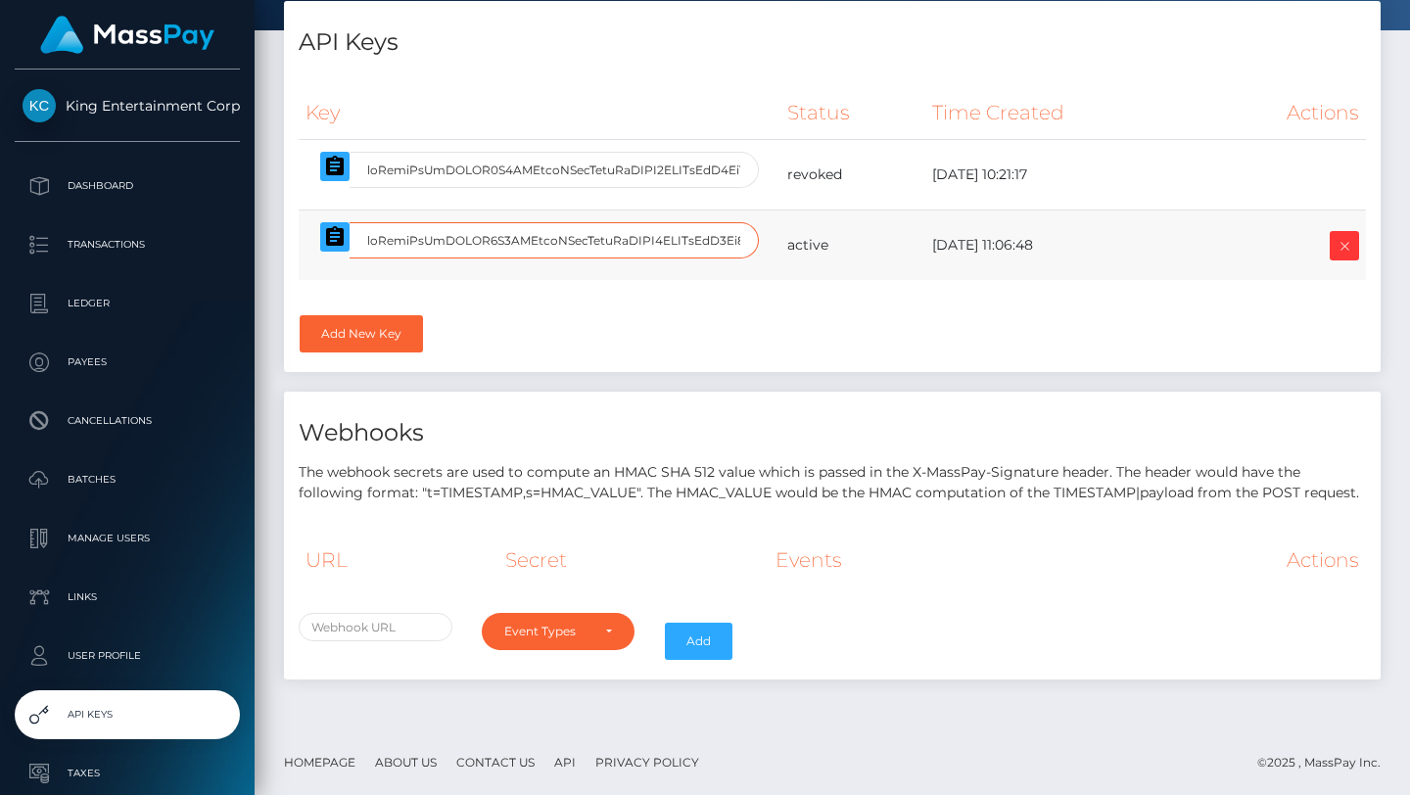
click at [640, 242] on input "text" at bounding box center [553, 240] width 409 height 36
click at [679, 243] on input "text" at bounding box center [553, 240] width 409 height 36
click at [639, 243] on input "text" at bounding box center [553, 240] width 409 height 36
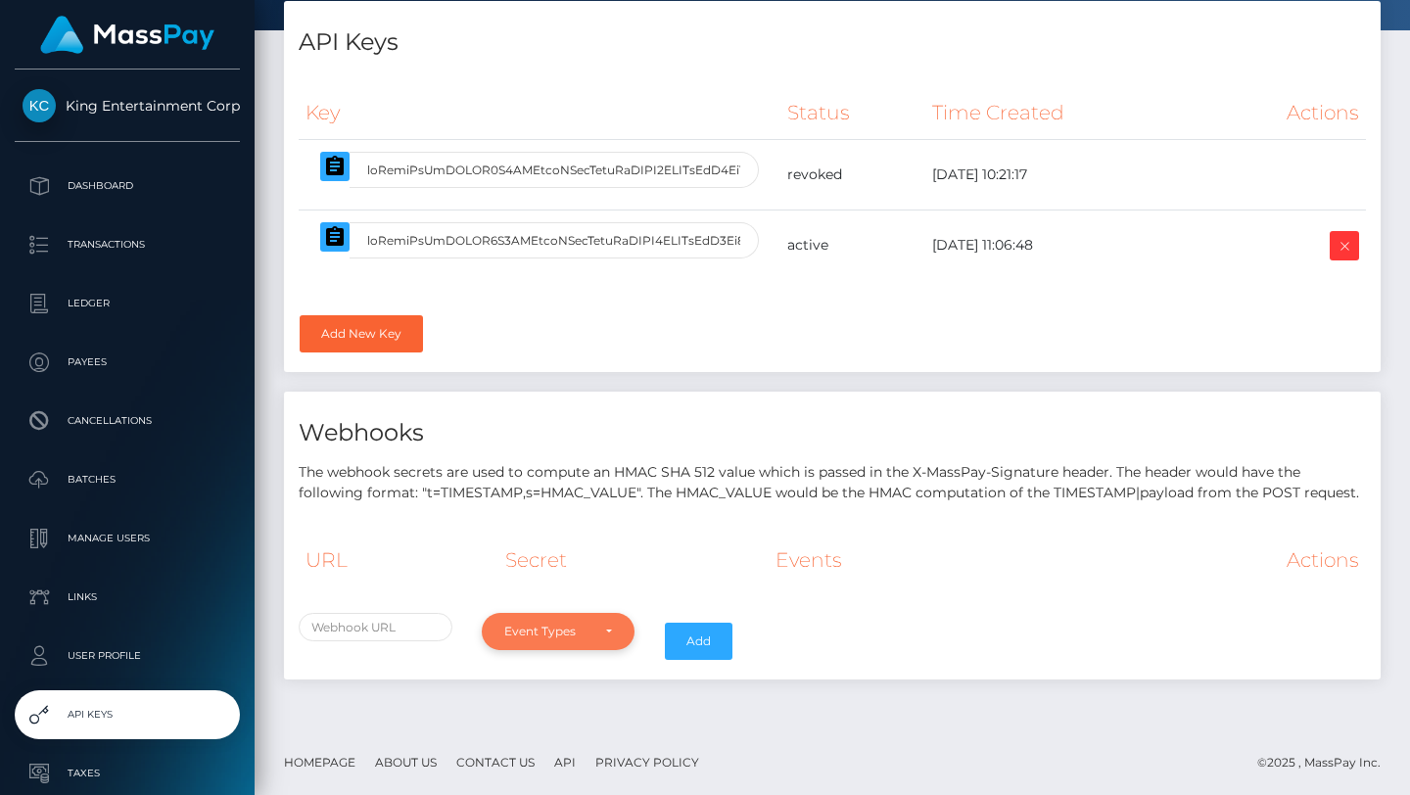
click at [593, 642] on div "Event Types" at bounding box center [559, 631] width 154 height 37
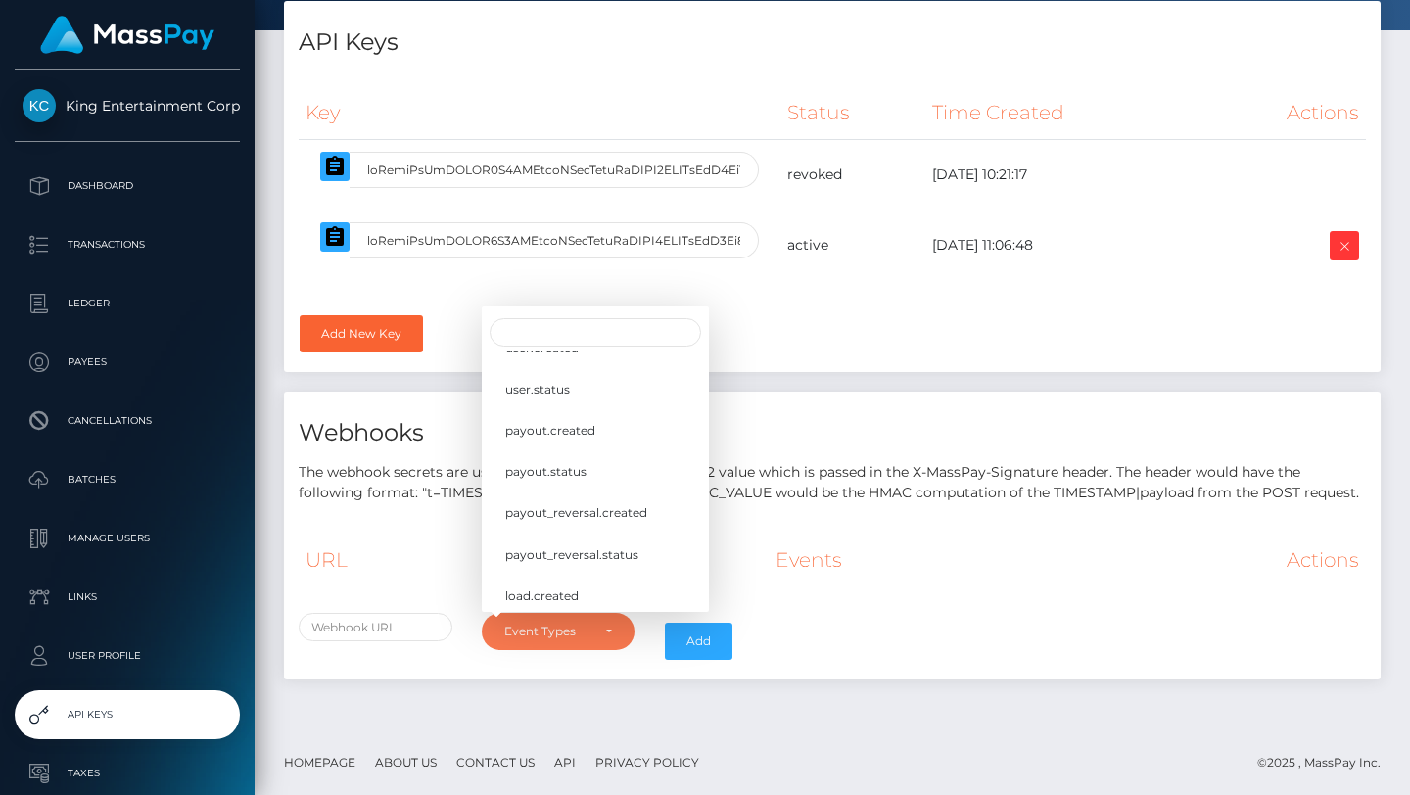
scroll to position [0, 0]
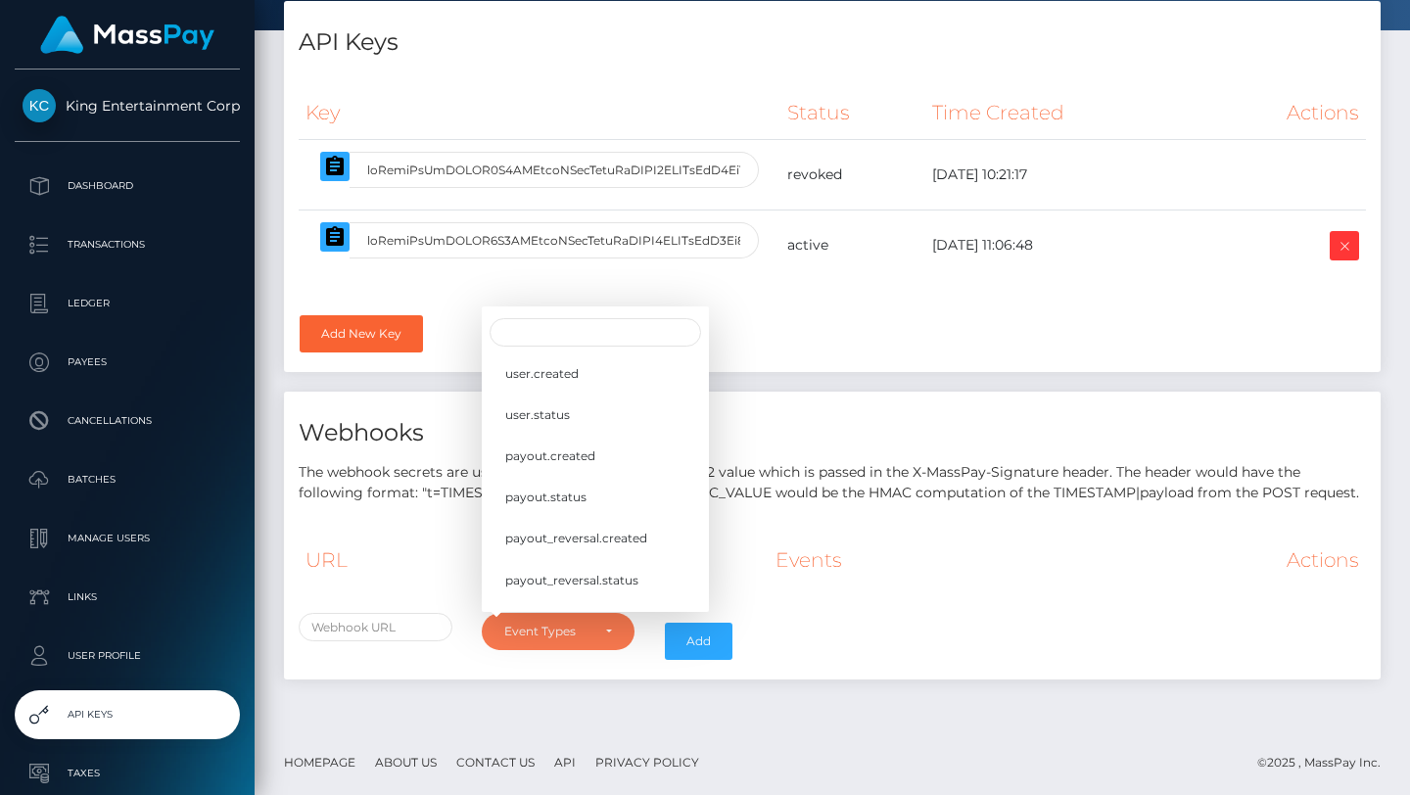
click at [827, 453] on div "Webhooks The webhook secrets are used to compute an HMAC SHA 512 value which is…" at bounding box center [832, 448] width 1096 height 112
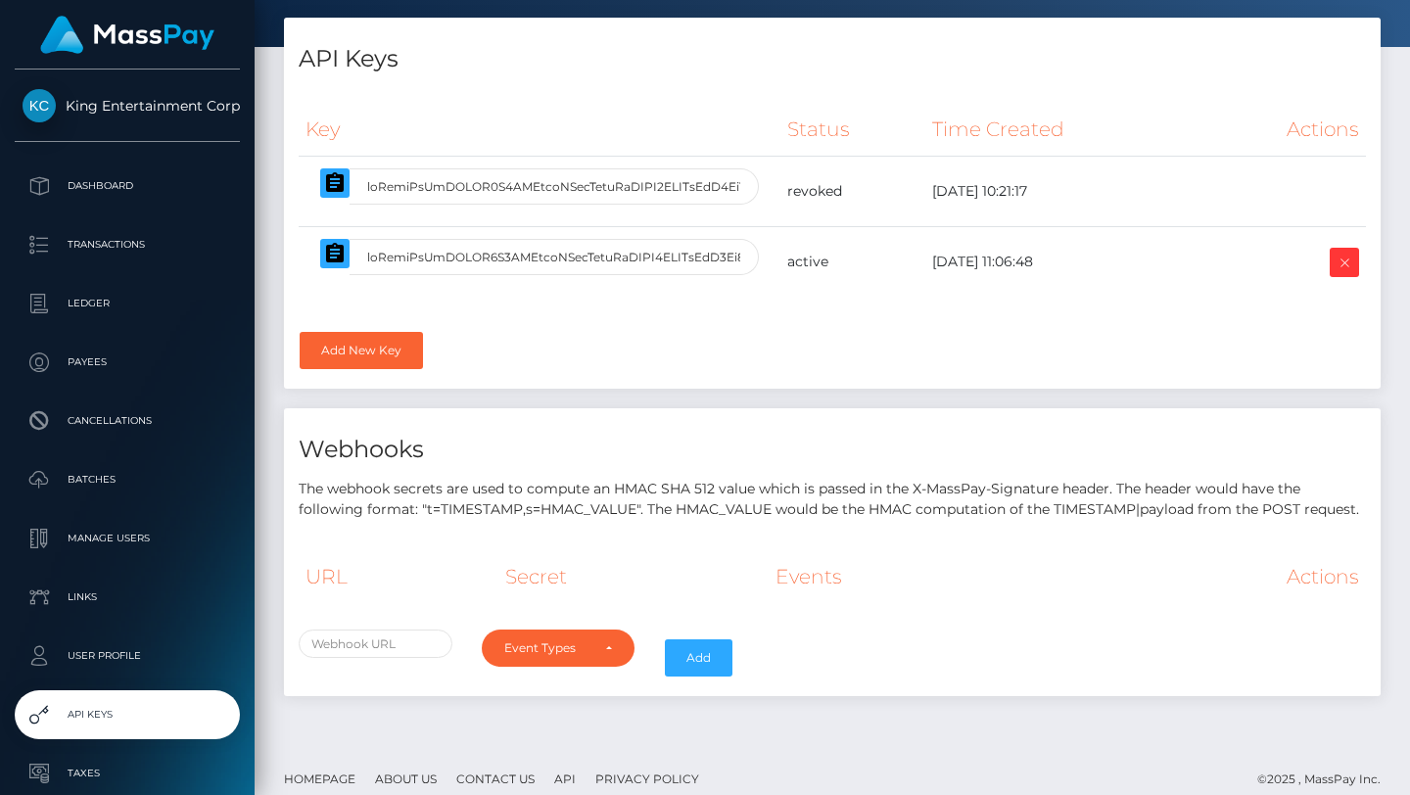
scroll to position [102, 0]
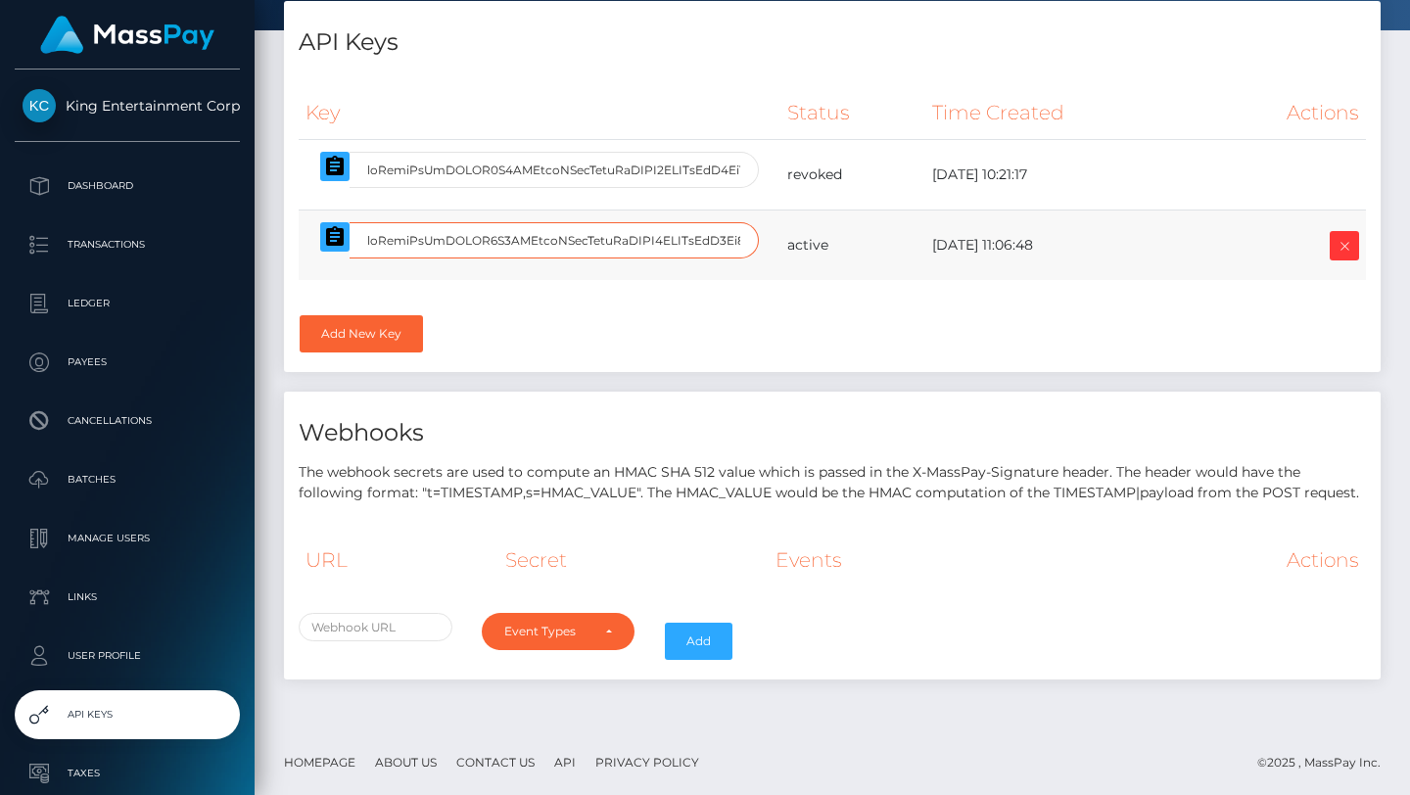
click at [533, 247] on input "text" at bounding box center [553, 240] width 409 height 36
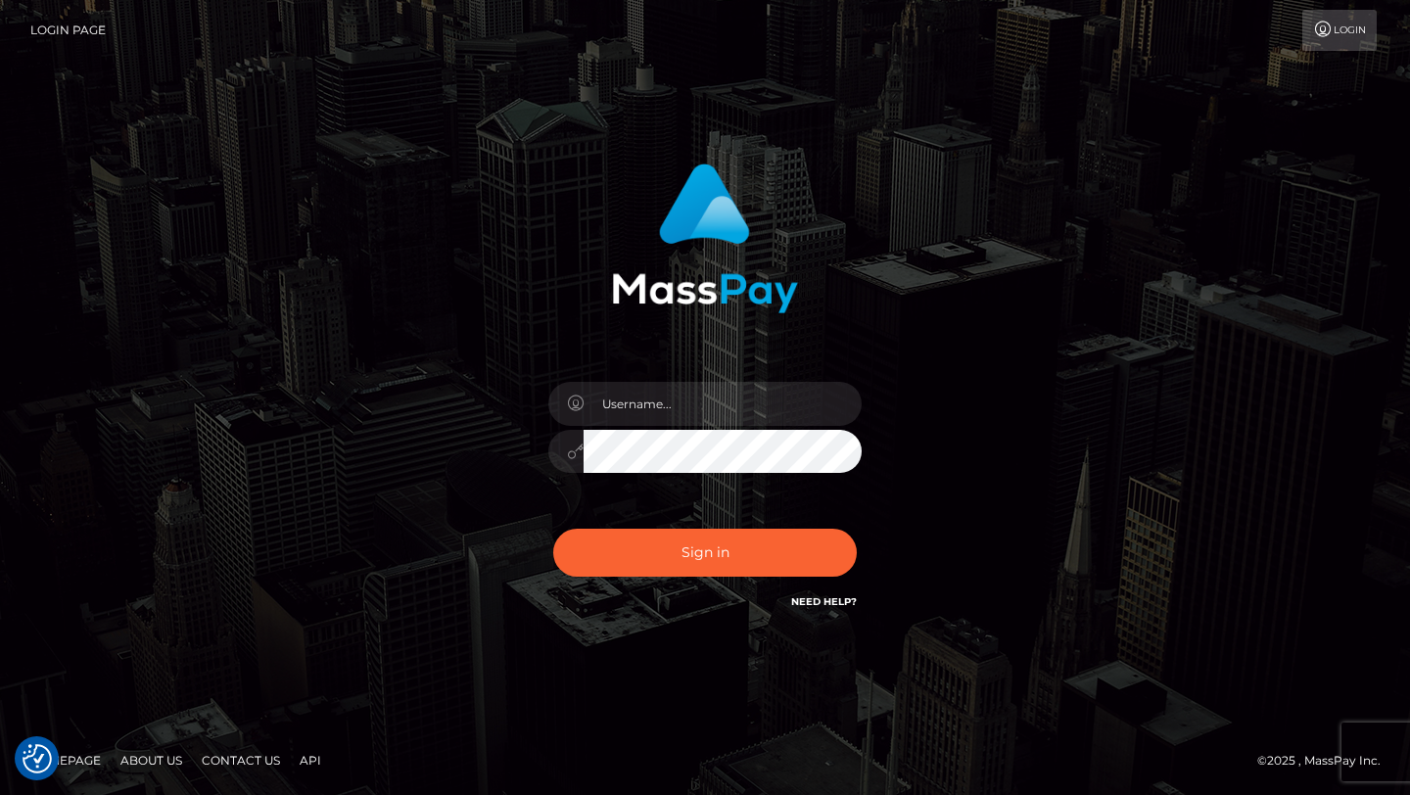
click at [674, 356] on div "Sign in" at bounding box center [705, 388] width 514 height 479
click at [682, 417] on input "text" at bounding box center [722, 404] width 278 height 44
type input "Amil Alizada"
click at [694, 566] on button "Sign in" at bounding box center [704, 553] width 303 height 48
click at [660, 513] on div at bounding box center [704, 442] width 343 height 150
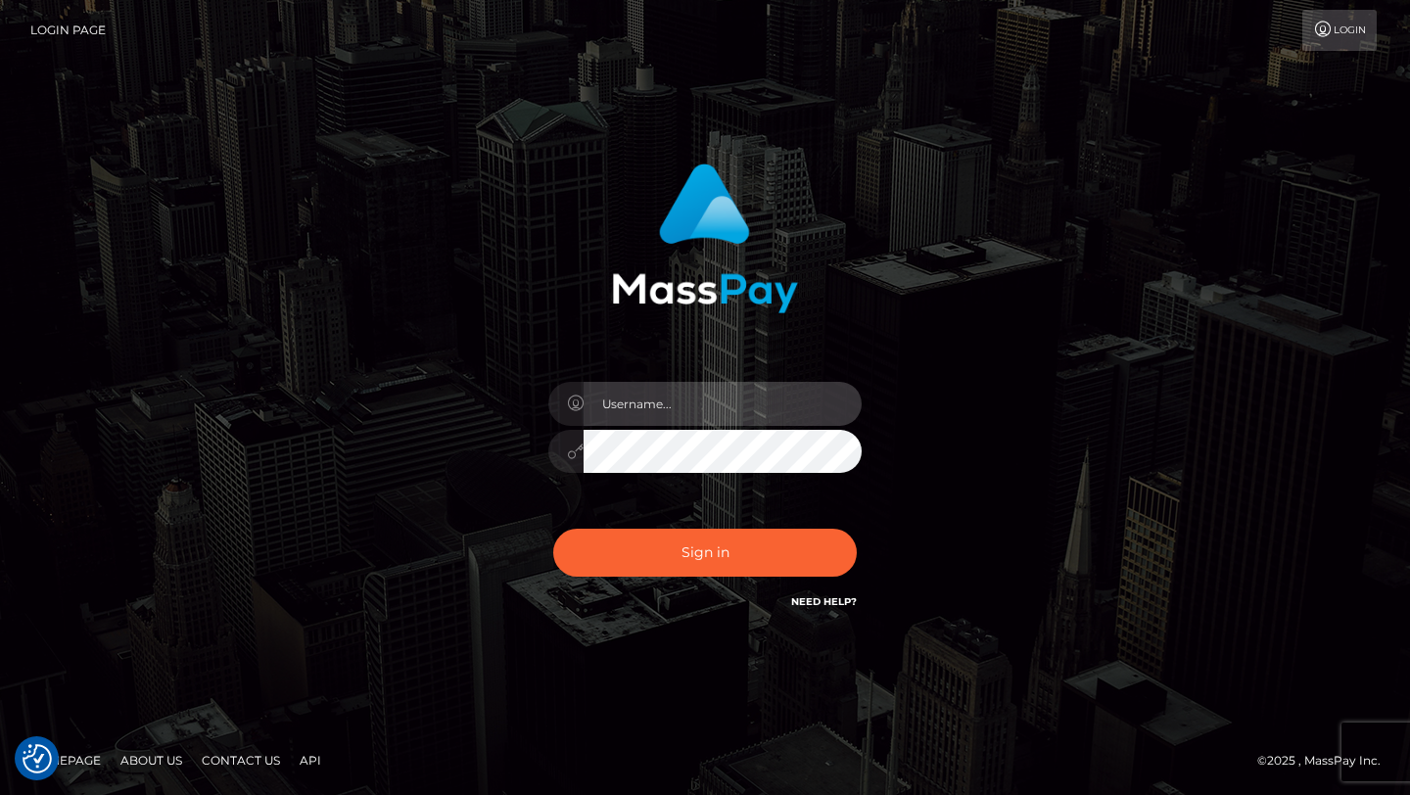
click at [726, 403] on input "text" at bounding box center [722, 404] width 278 height 44
type input "amil alizada"
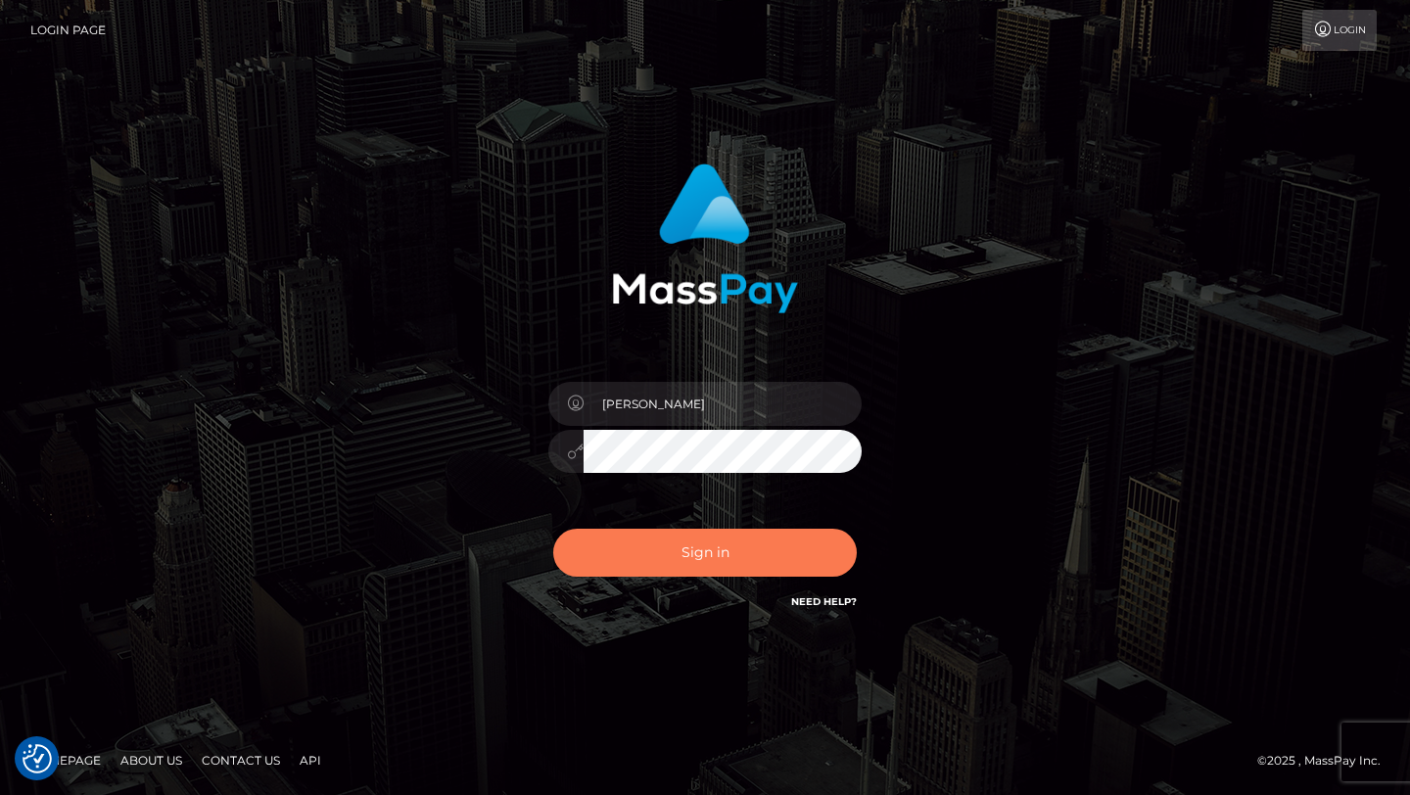
click at [673, 542] on button "Sign in" at bounding box center [704, 553] width 303 height 48
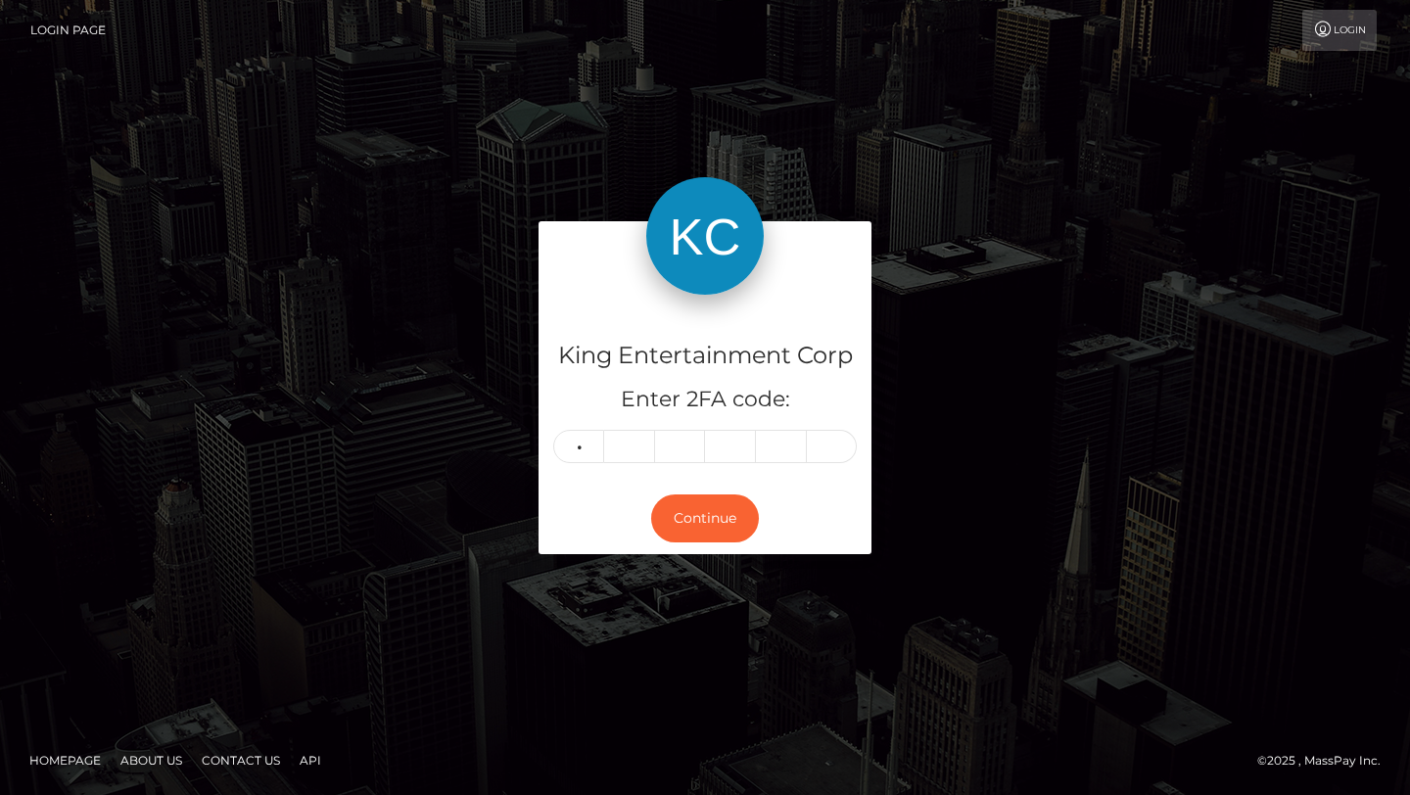
type input "0"
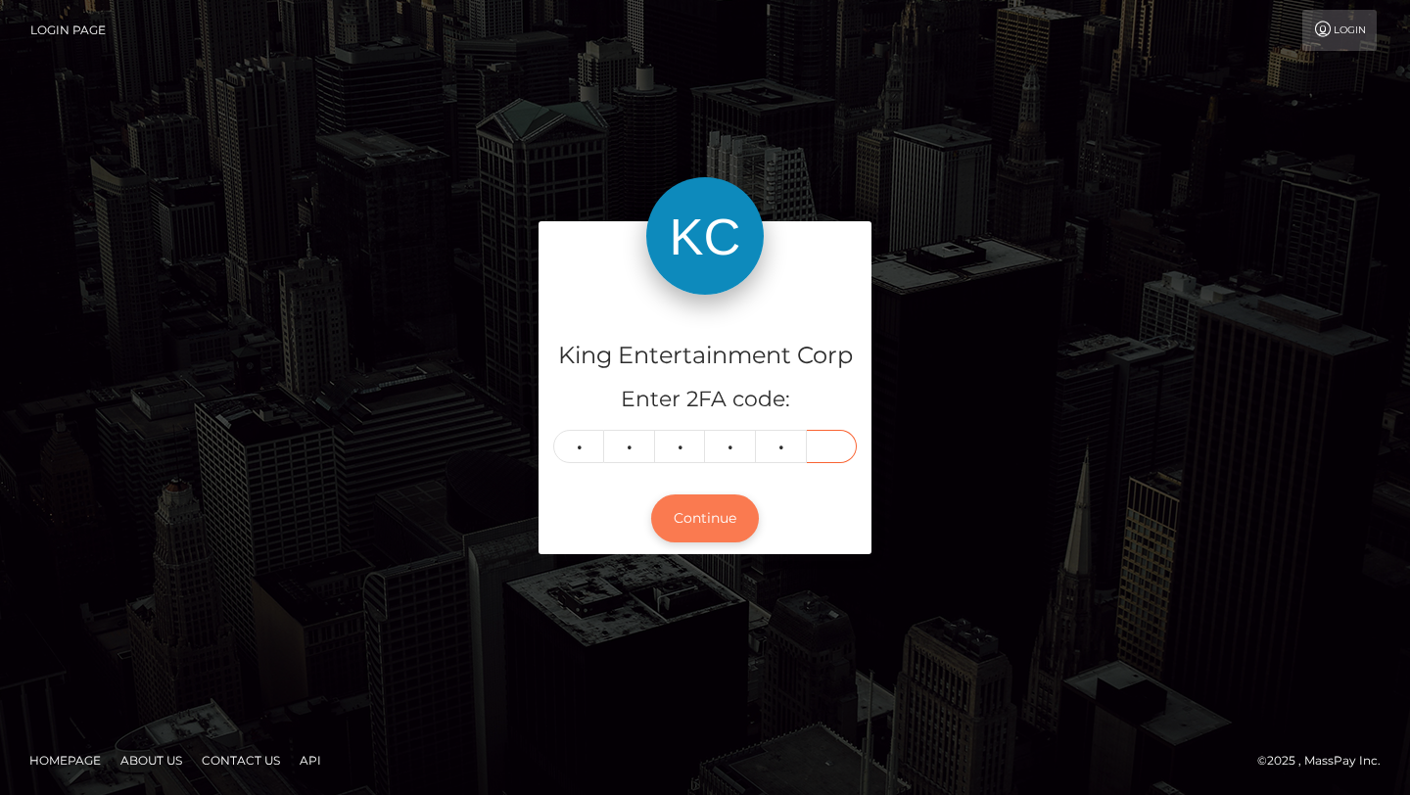
type input "7"
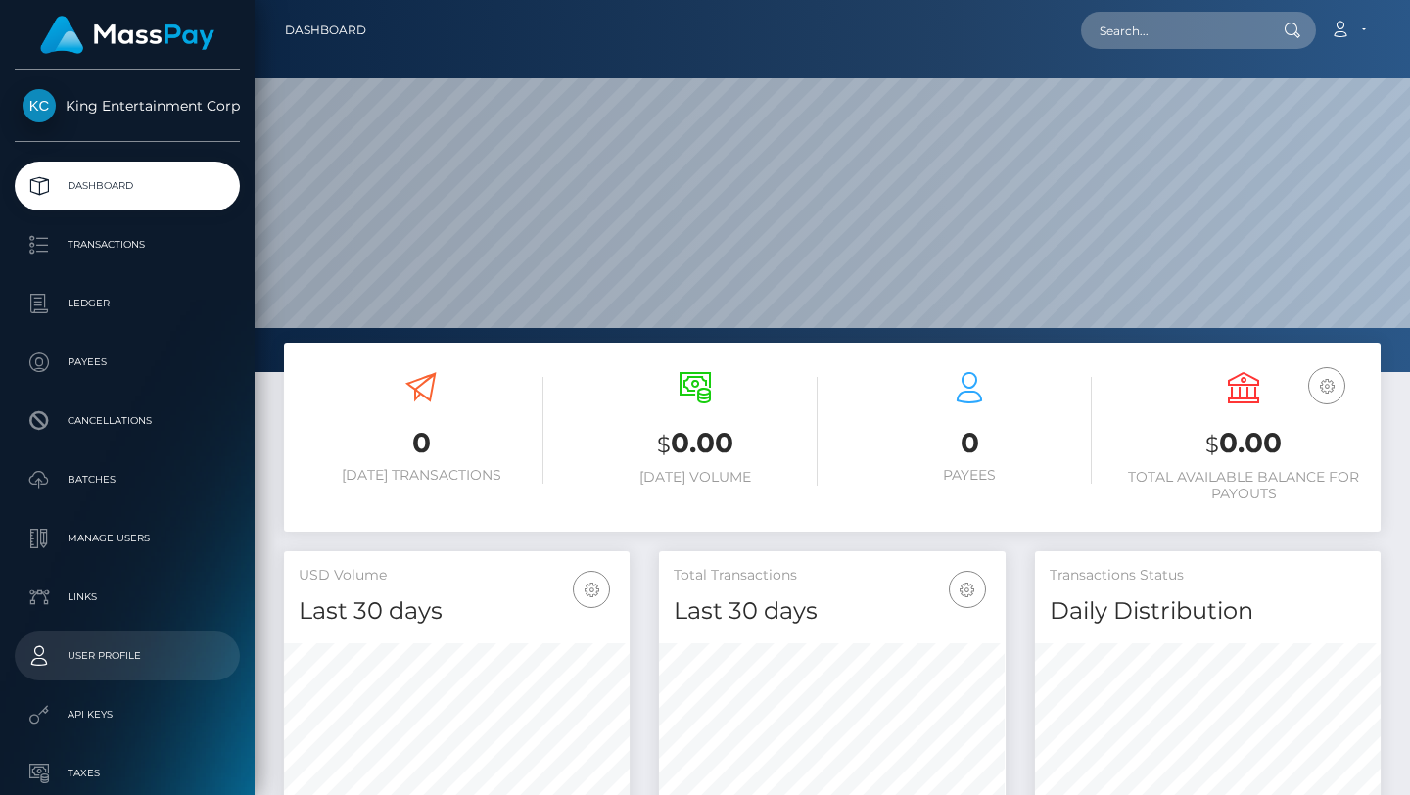
scroll to position [163, 0]
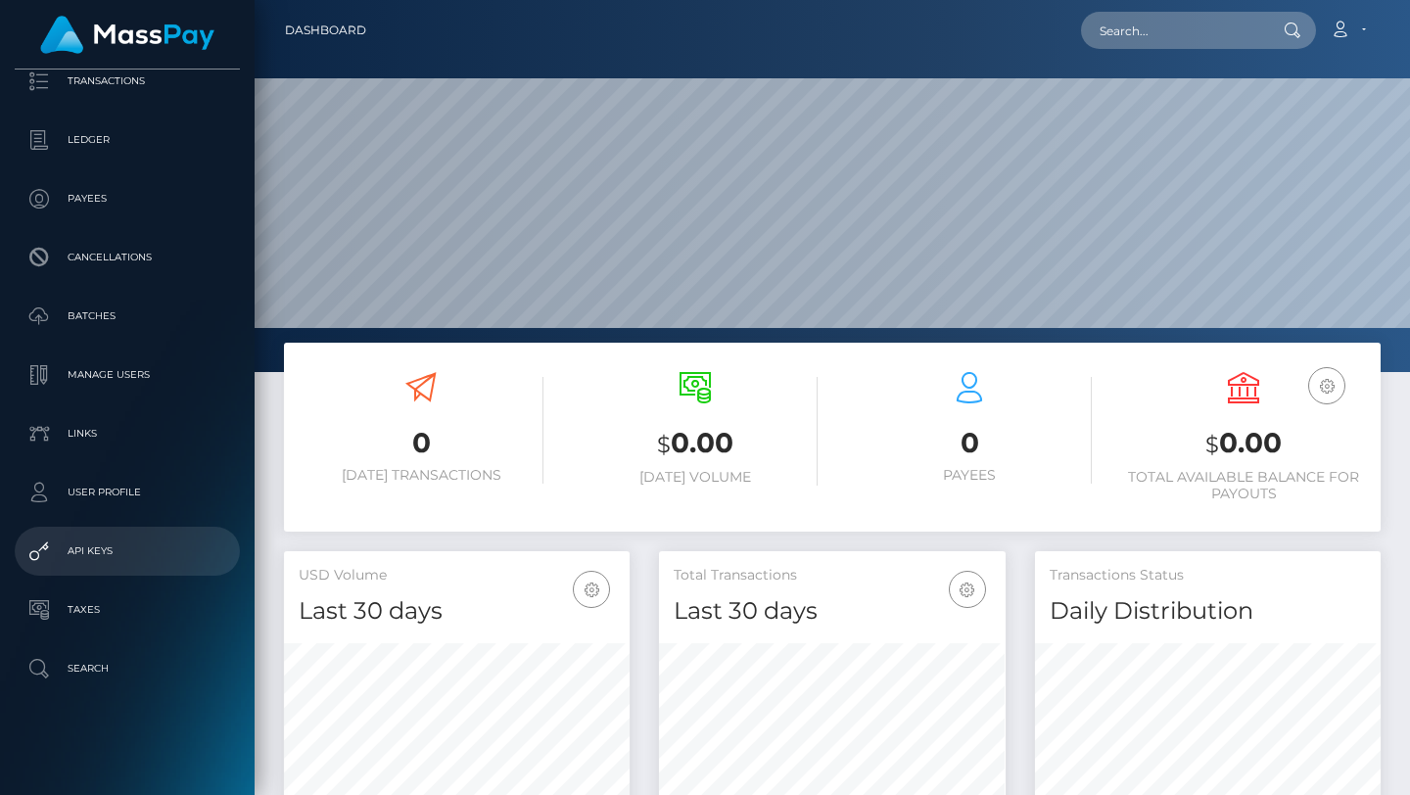
click at [150, 547] on p "API Keys" at bounding box center [127, 550] width 209 height 29
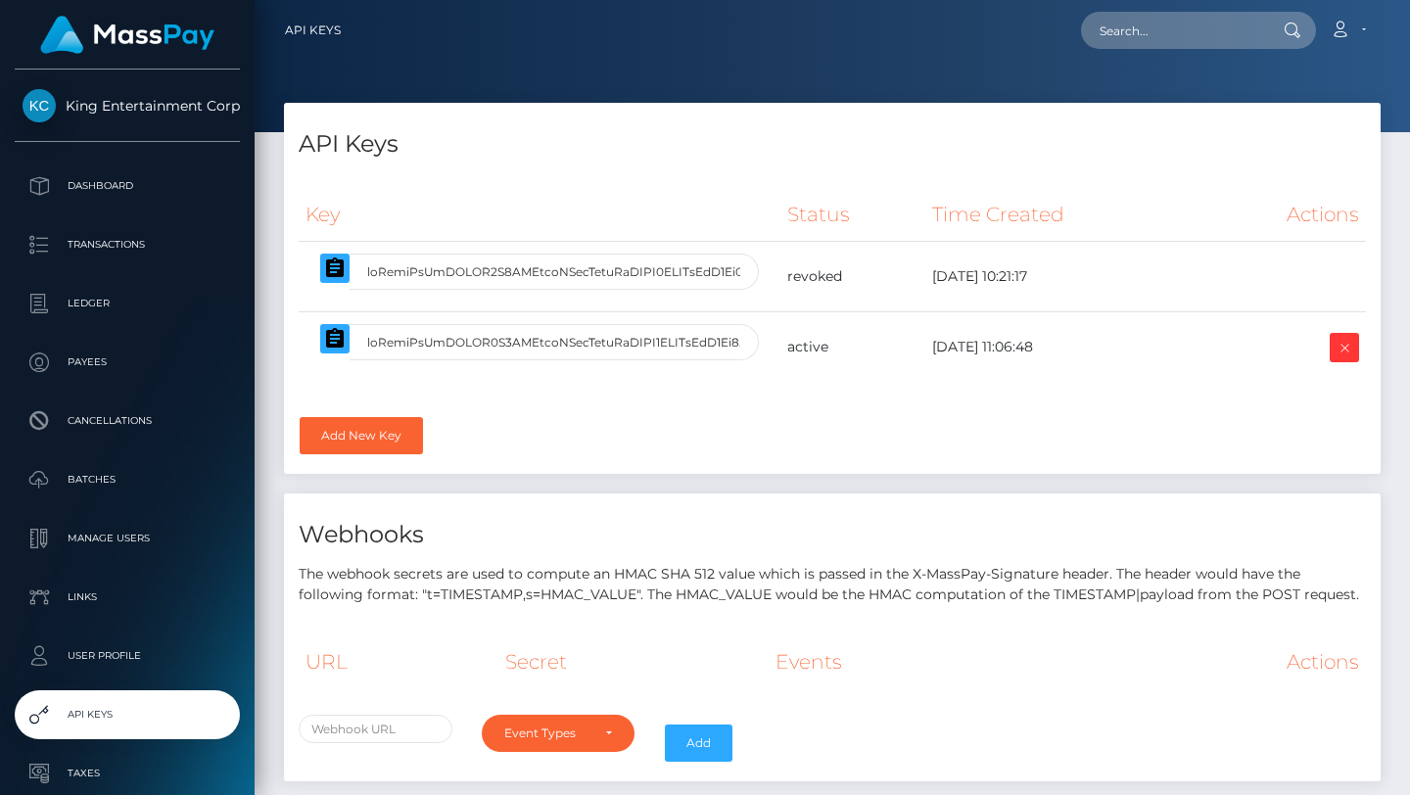
select select
click at [576, 344] on input "text" at bounding box center [553, 342] width 409 height 36
click at [663, 358] on input "text" at bounding box center [553, 342] width 409 height 36
click at [672, 342] on input "text" at bounding box center [553, 342] width 409 height 36
click at [576, 439] on div "Key Status Time Created Actions" at bounding box center [832, 323] width 1096 height 301
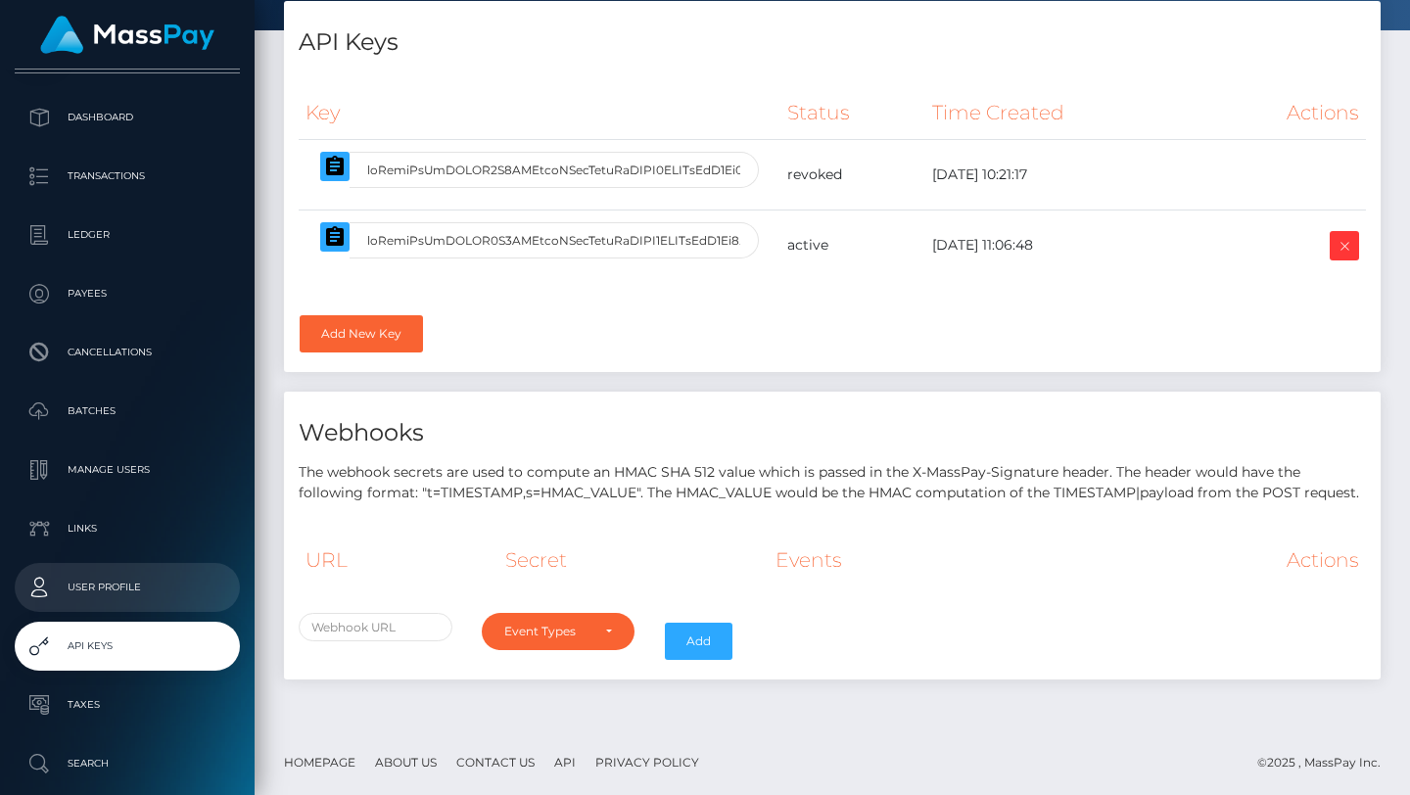
scroll to position [66, 0]
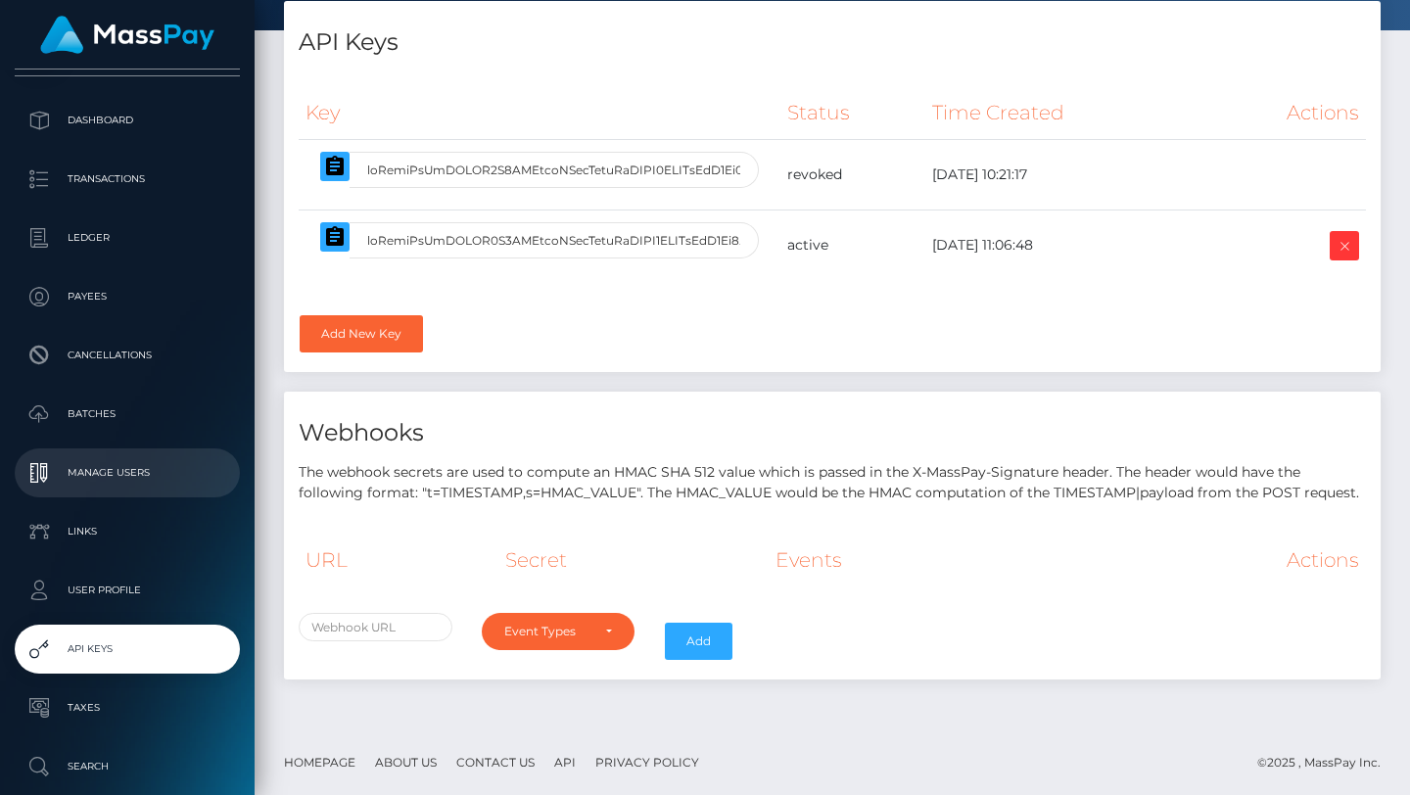
click at [136, 460] on p "Manage Users" at bounding box center [127, 472] width 209 height 29
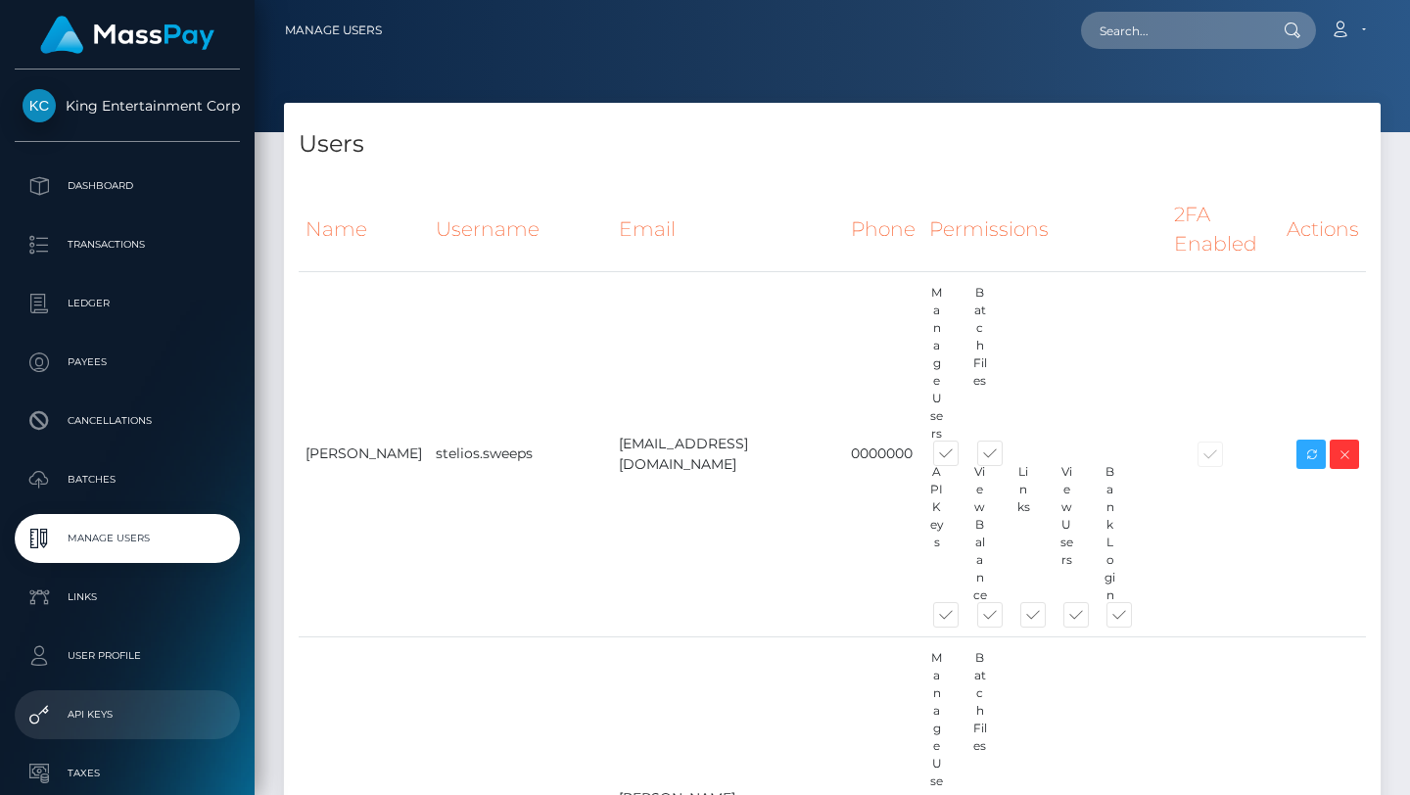
click at [114, 718] on p "API Keys" at bounding box center [127, 714] width 209 height 29
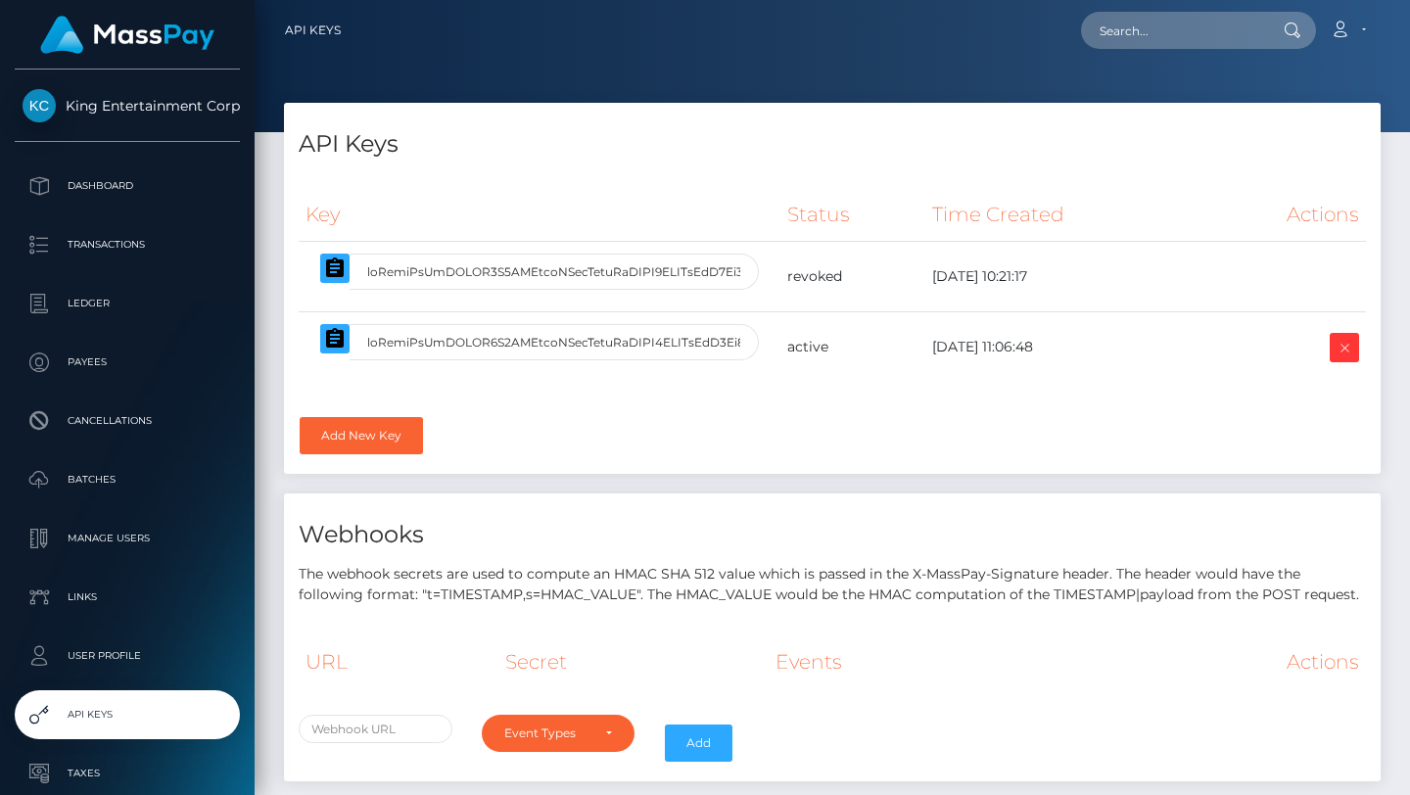
select select
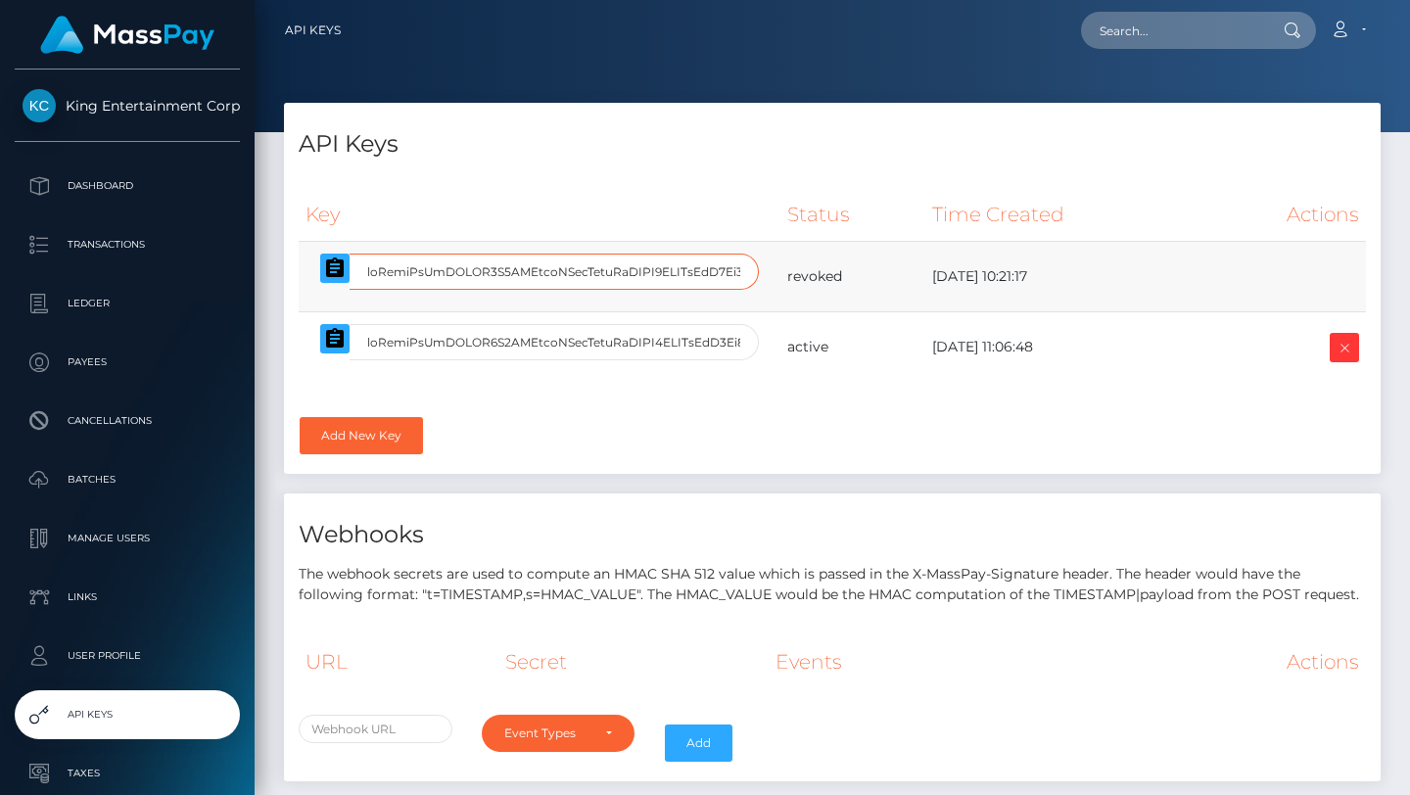
click at [486, 272] on input "text" at bounding box center [553, 272] width 409 height 36
click at [517, 272] on input "text" at bounding box center [553, 272] width 409 height 36
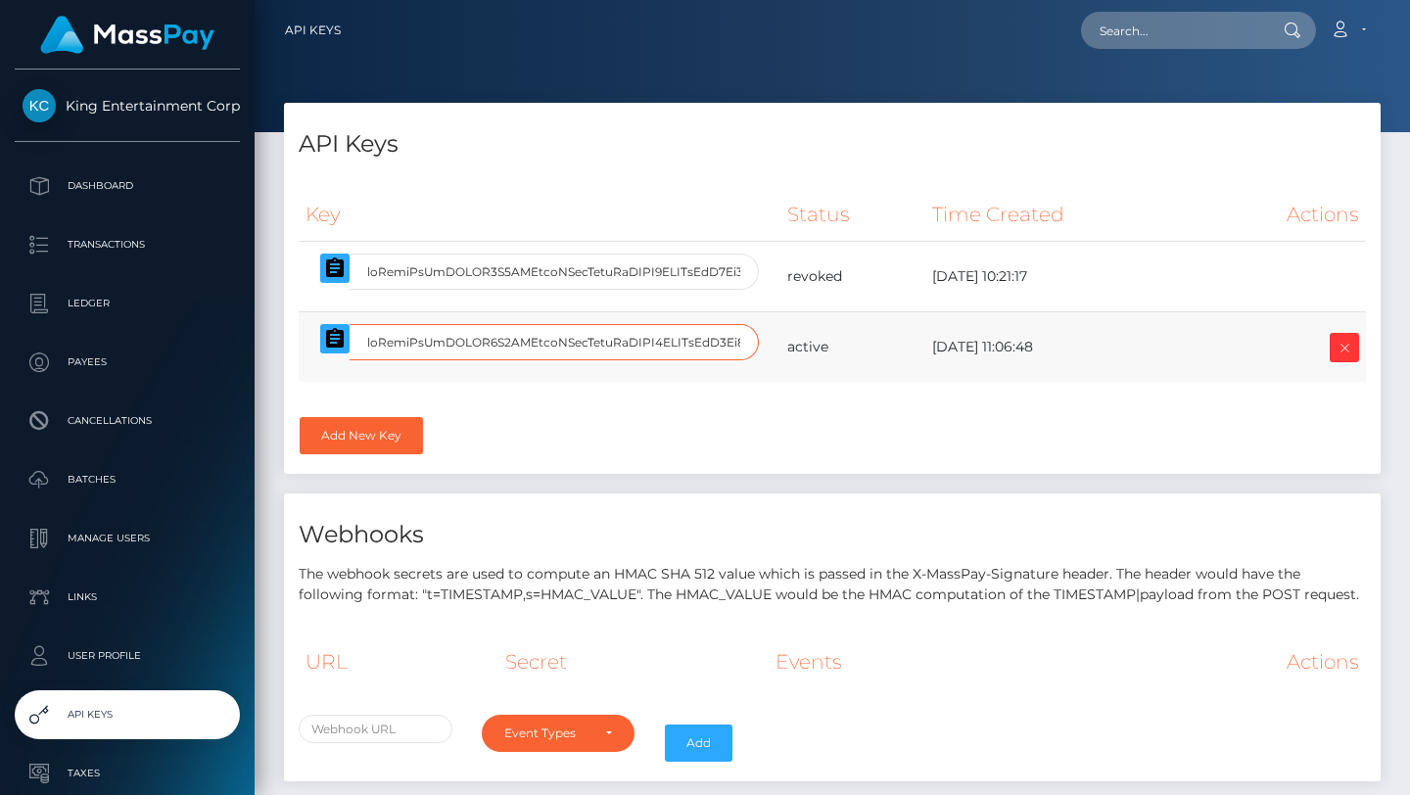
click at [696, 343] on input "text" at bounding box center [553, 342] width 409 height 36
click at [630, 345] on input "text" at bounding box center [553, 342] width 409 height 36
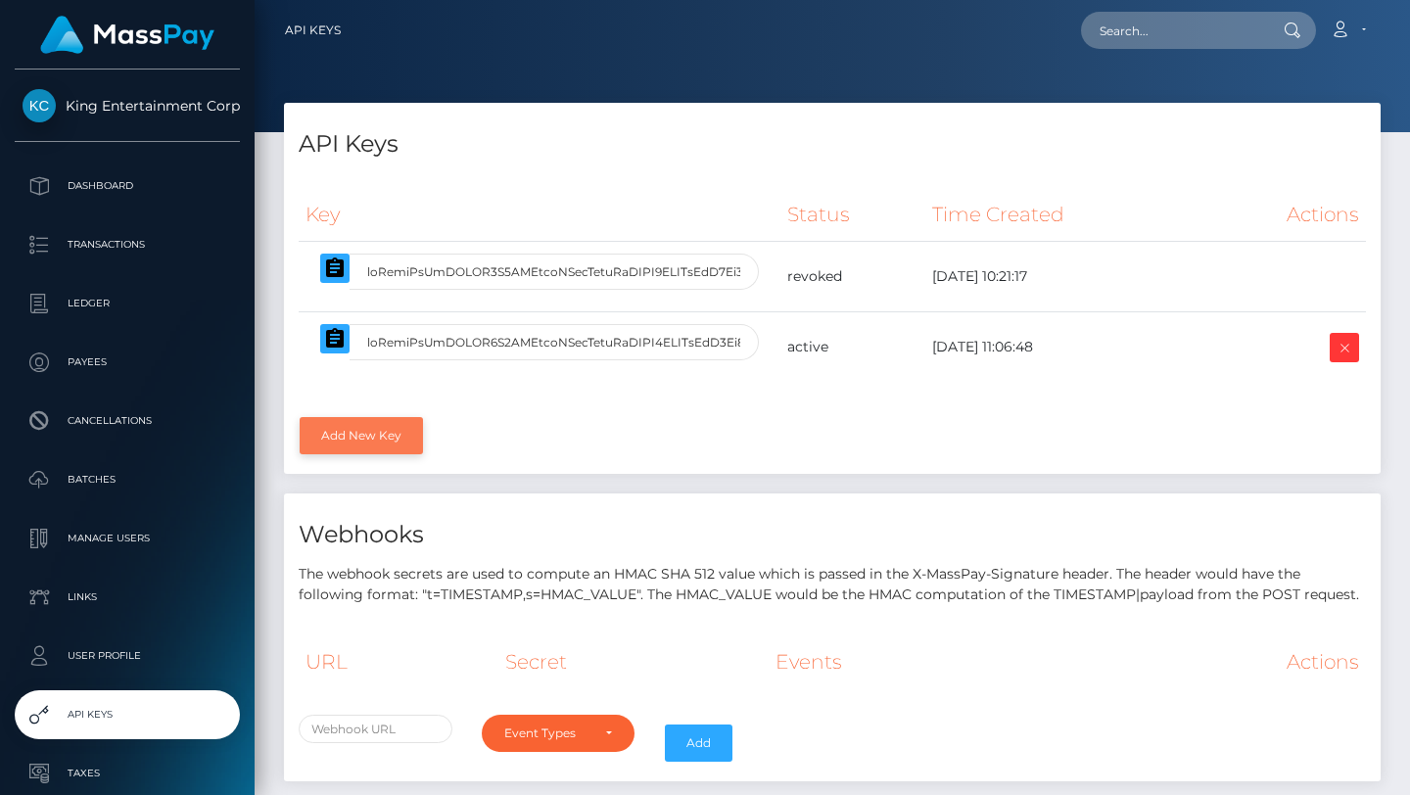
click at [391, 439] on link "Add New Key" at bounding box center [361, 435] width 123 height 37
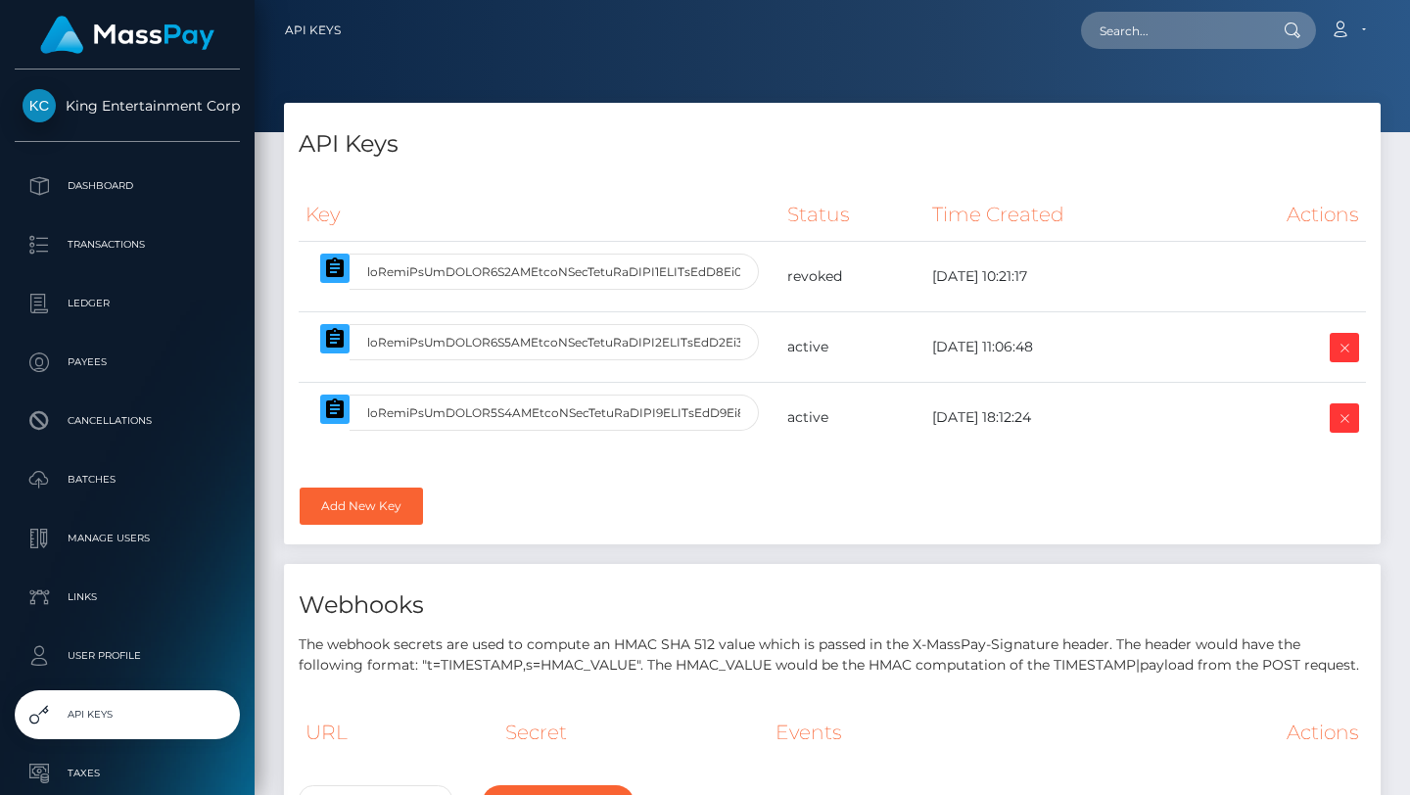
select select
click at [517, 413] on input "text" at bounding box center [553, 412] width 409 height 36
click at [528, 456] on div "Key Status Time Created Actions" at bounding box center [832, 333] width 1067 height 290
click at [339, 407] on icon "button" at bounding box center [334, 408] width 23 height 23
click at [1333, 417] on icon at bounding box center [1343, 418] width 23 height 24
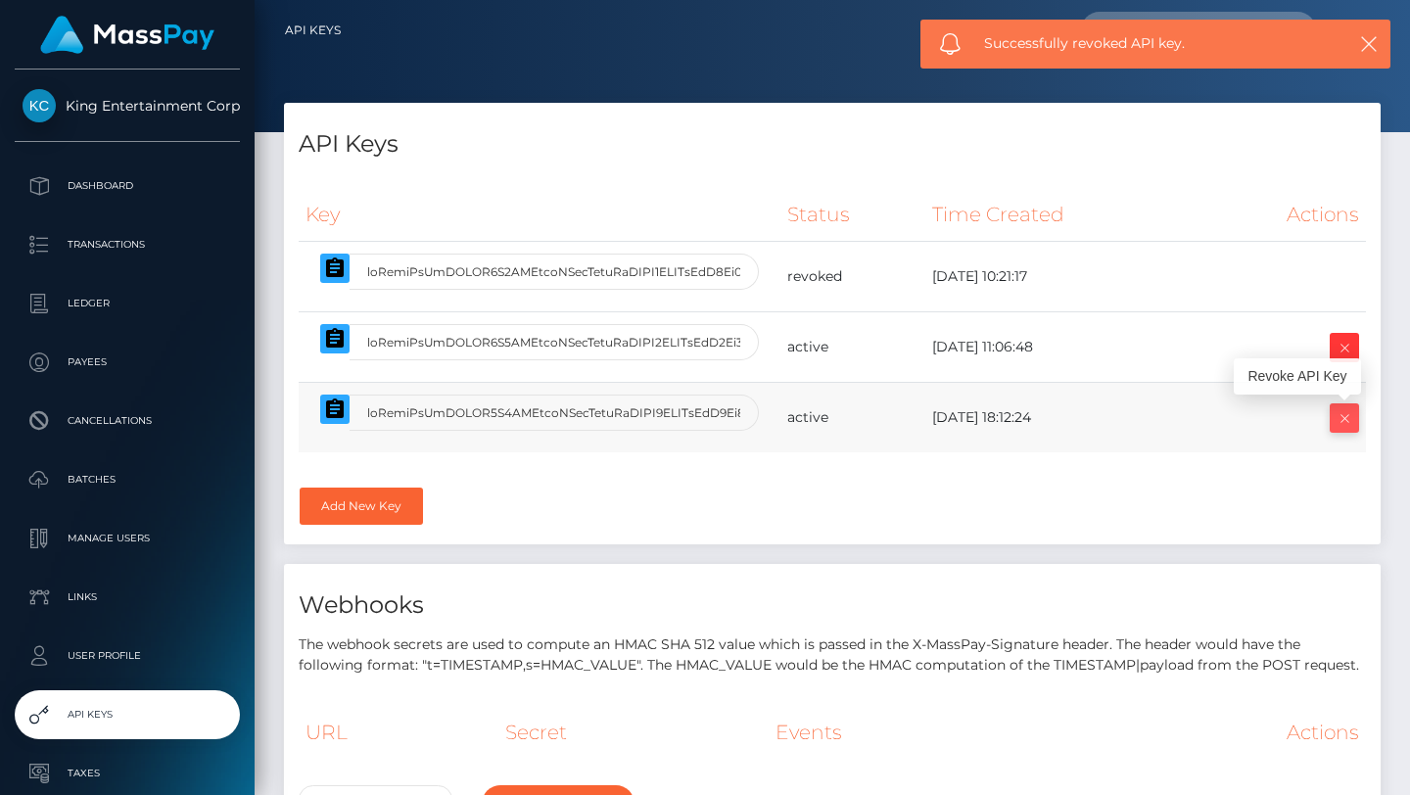
click at [1347, 419] on icon at bounding box center [1343, 418] width 23 height 24
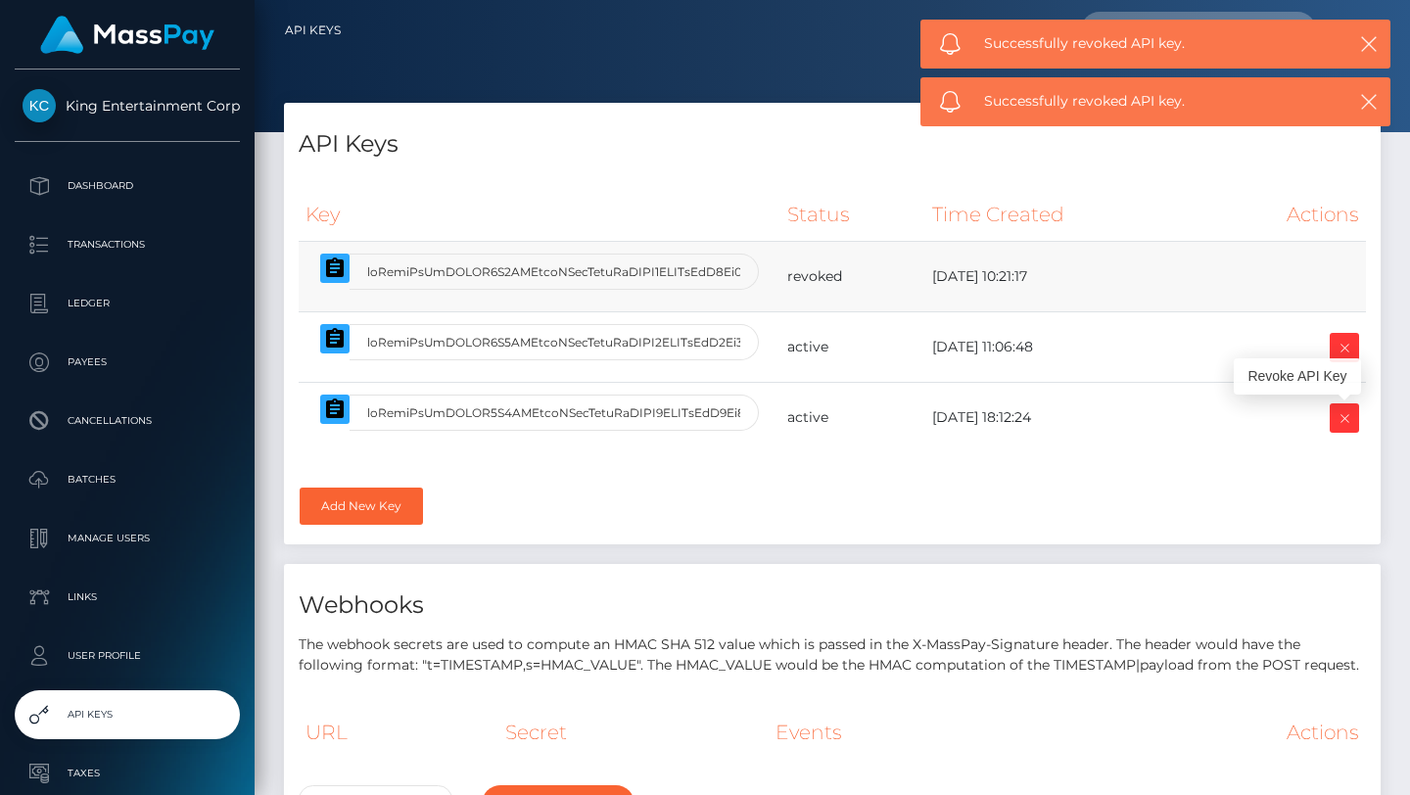
click at [1123, 264] on td "[DATE] 10:21:17" at bounding box center [1063, 277] width 277 height 70
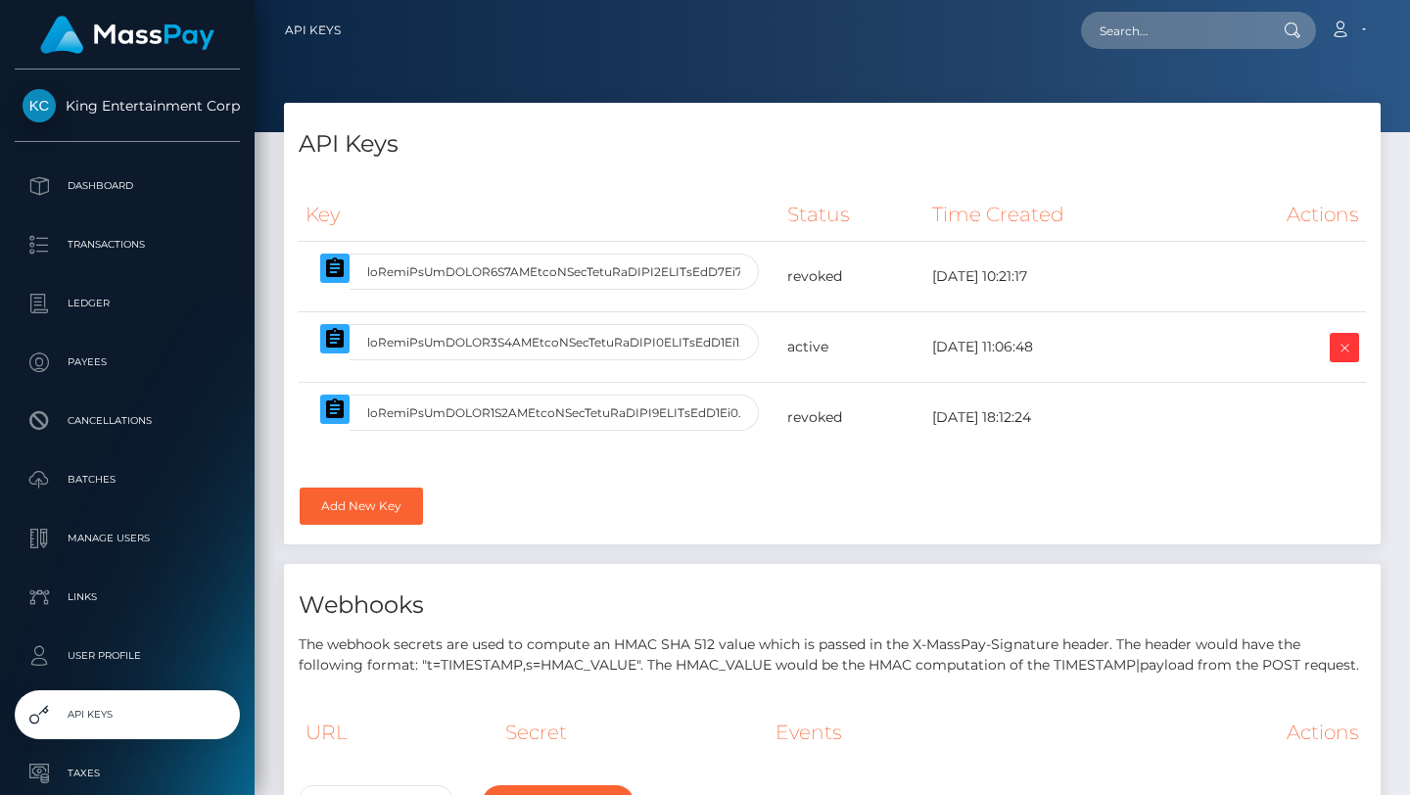
select select
click at [629, 347] on input "text" at bounding box center [553, 342] width 409 height 36
click at [650, 507] on div "Key Status Time Created Actions" at bounding box center [832, 359] width 1096 height 372
click at [601, 344] on input "text" at bounding box center [553, 342] width 409 height 36
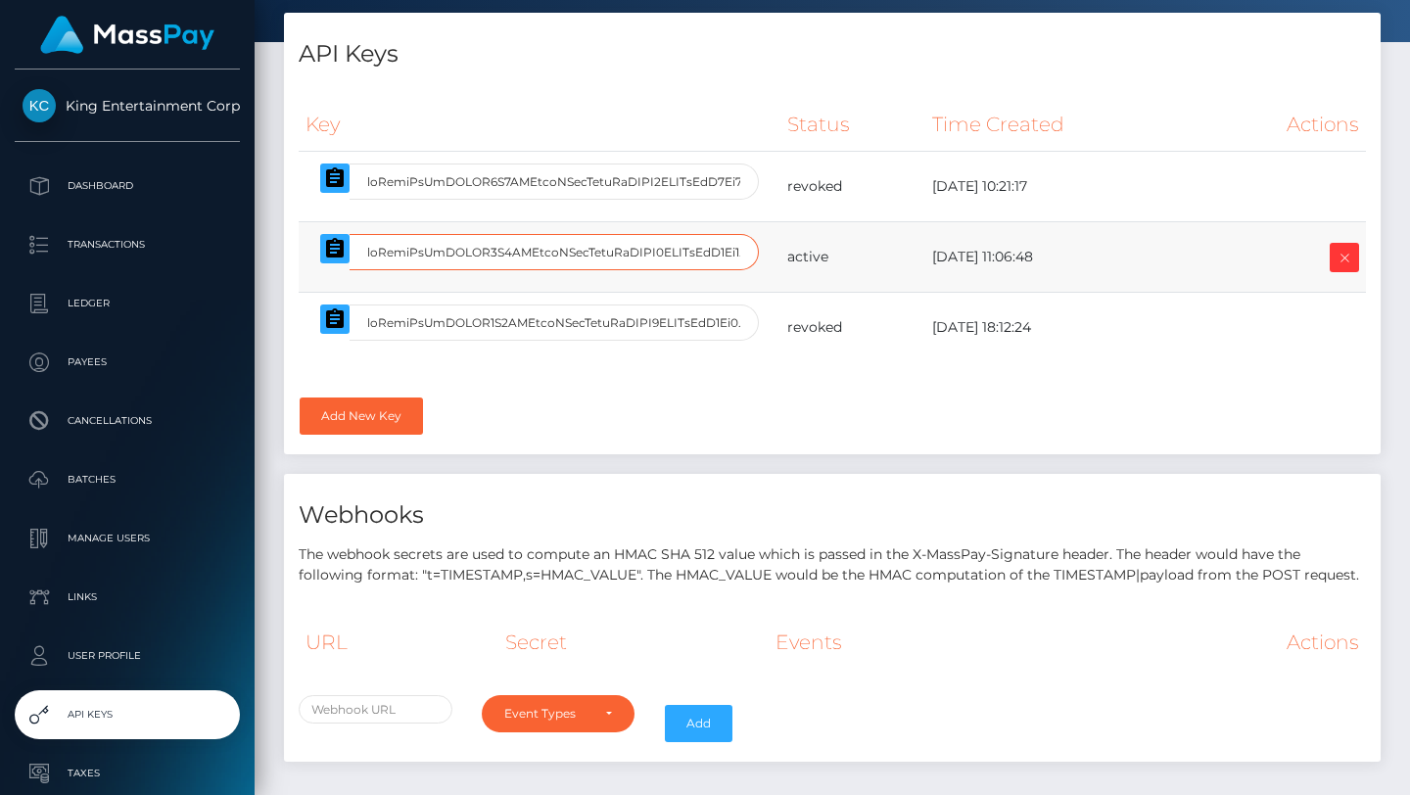
scroll to position [57, 0]
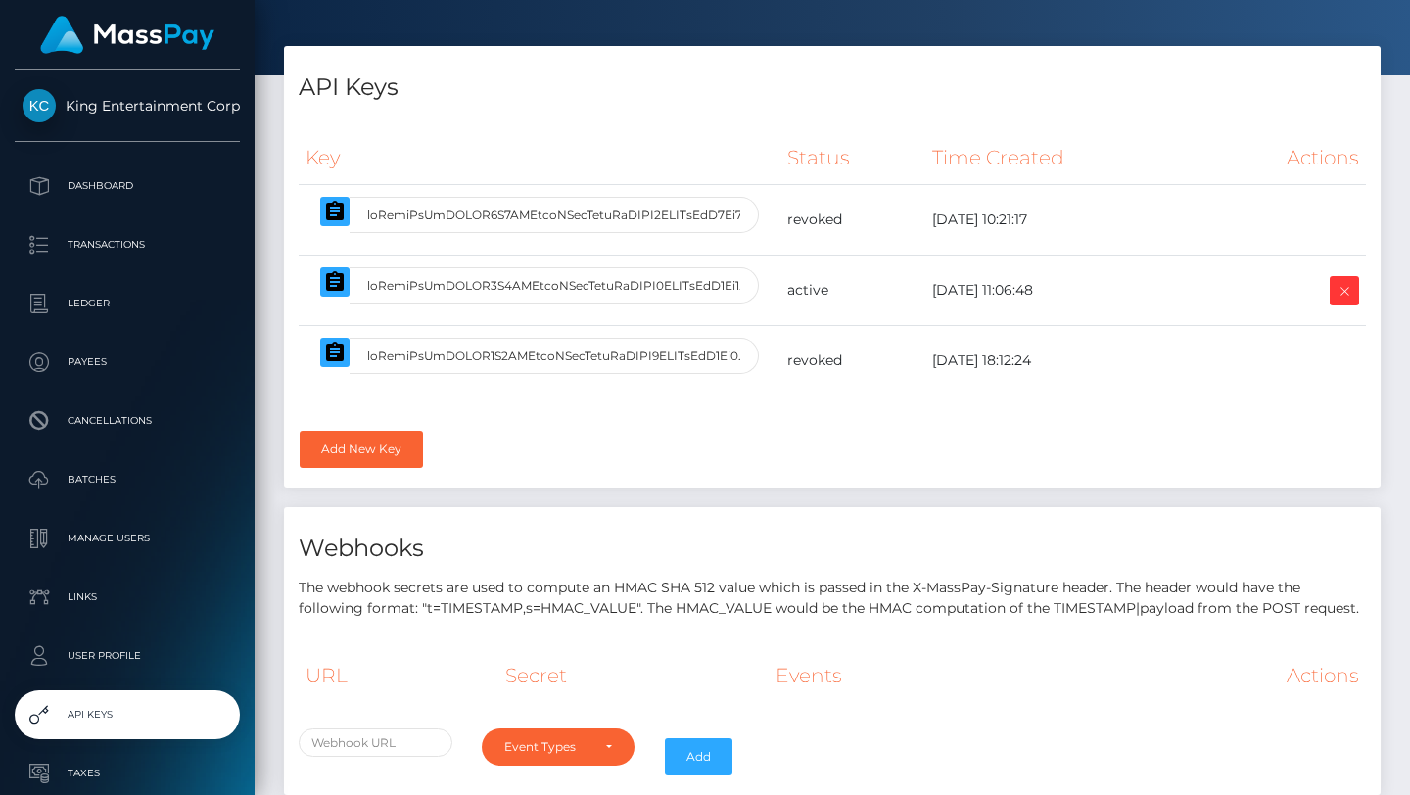
click at [568, 420] on div "Key Status Time Created Actions" at bounding box center [832, 302] width 1096 height 372
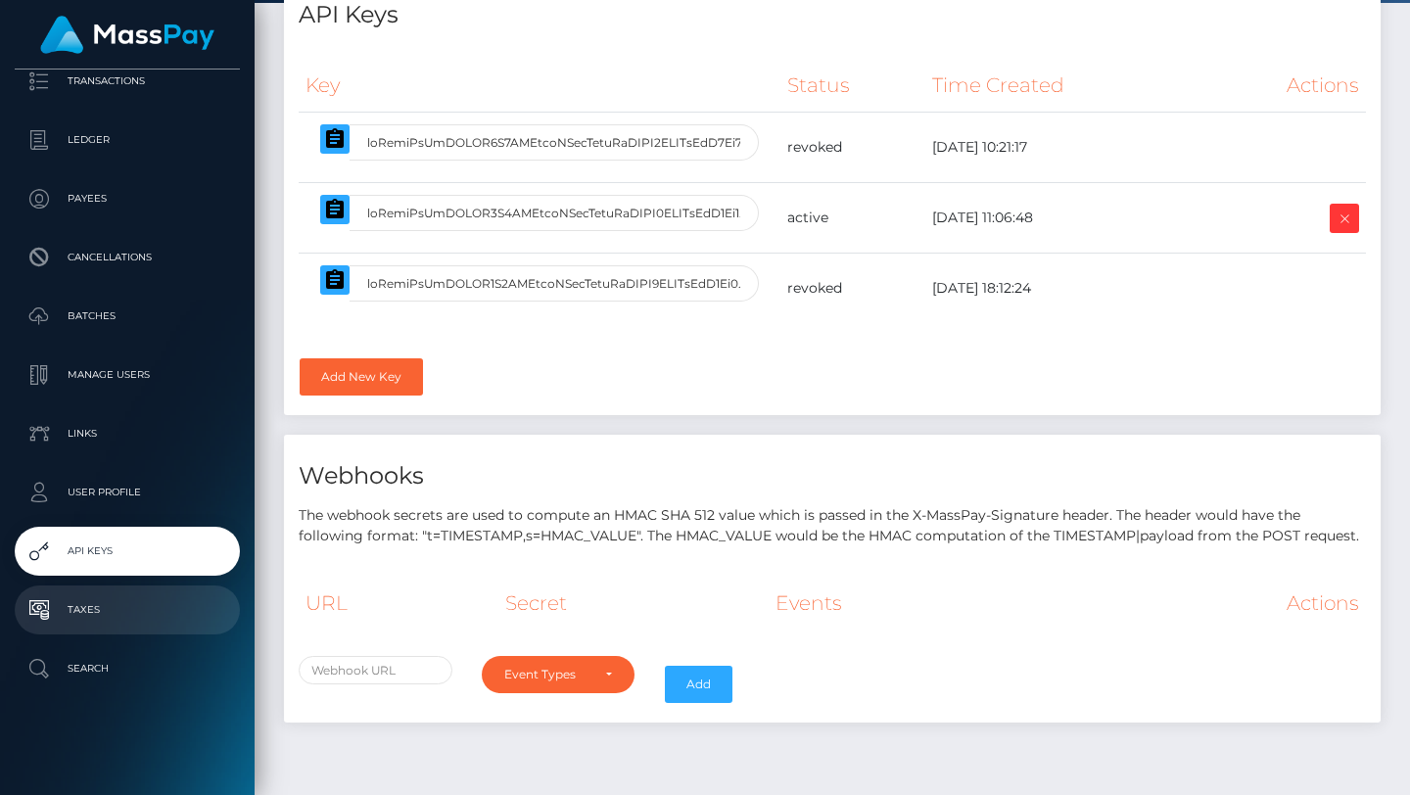
scroll to position [138, 0]
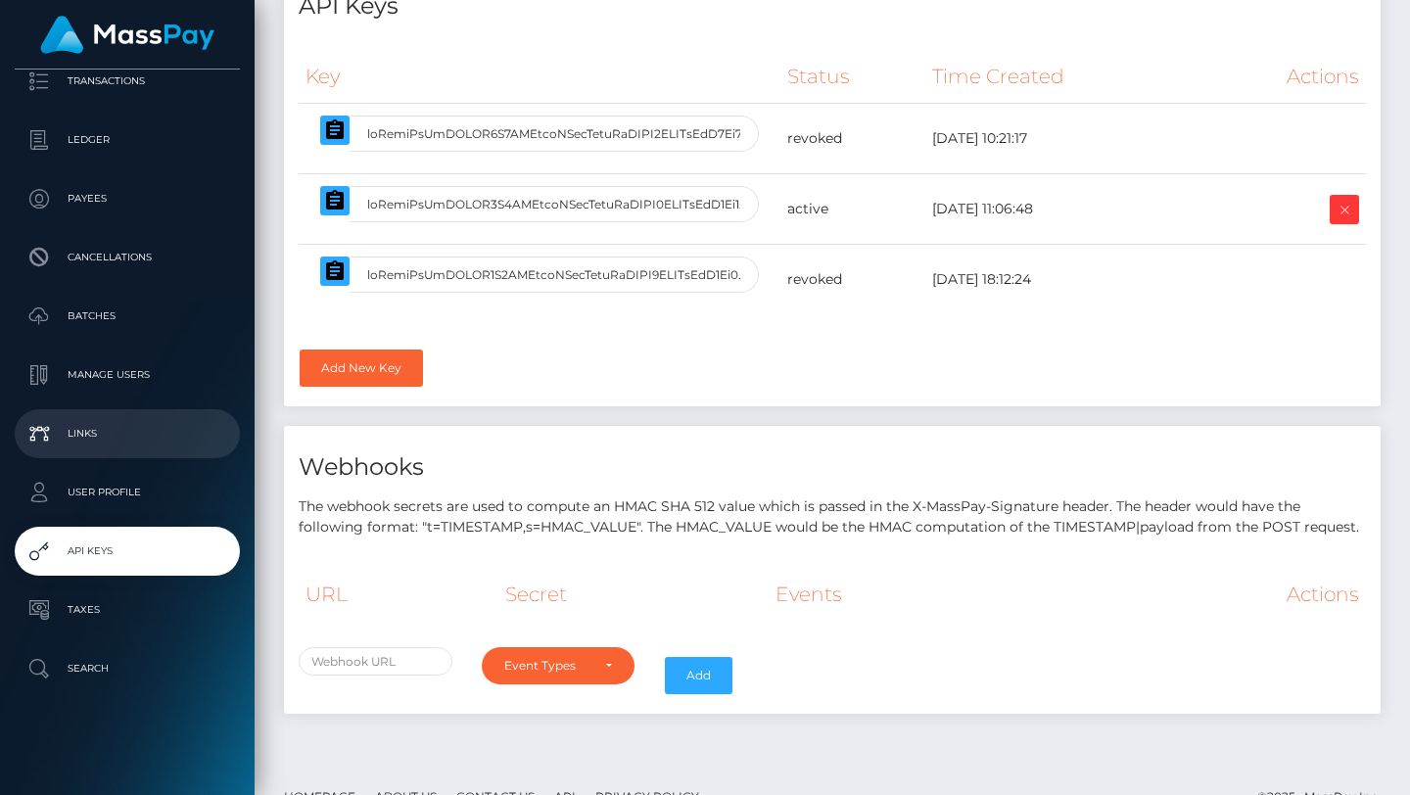
click at [162, 431] on p "Links" at bounding box center [127, 433] width 209 height 29
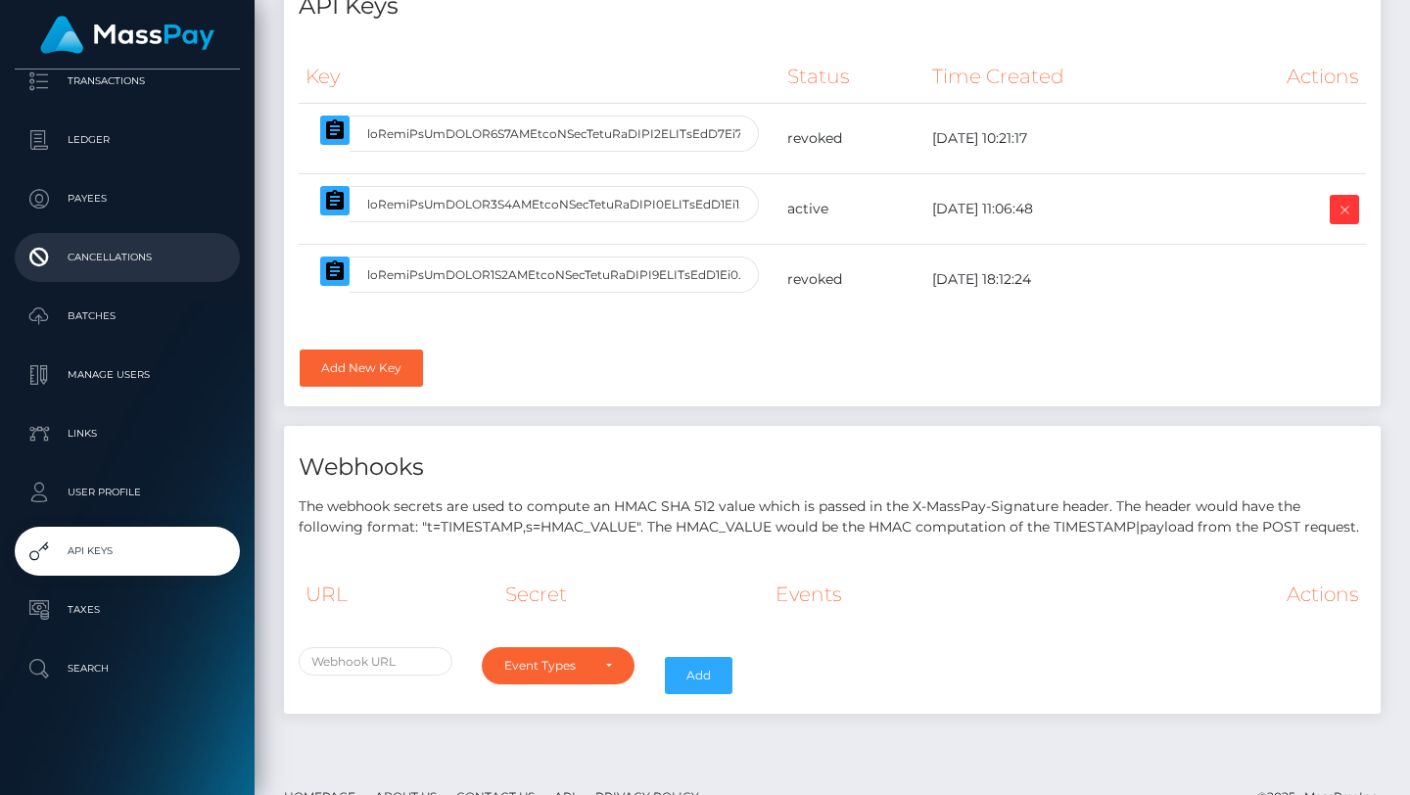
click at [153, 262] on p "Cancellations" at bounding box center [127, 257] width 209 height 29
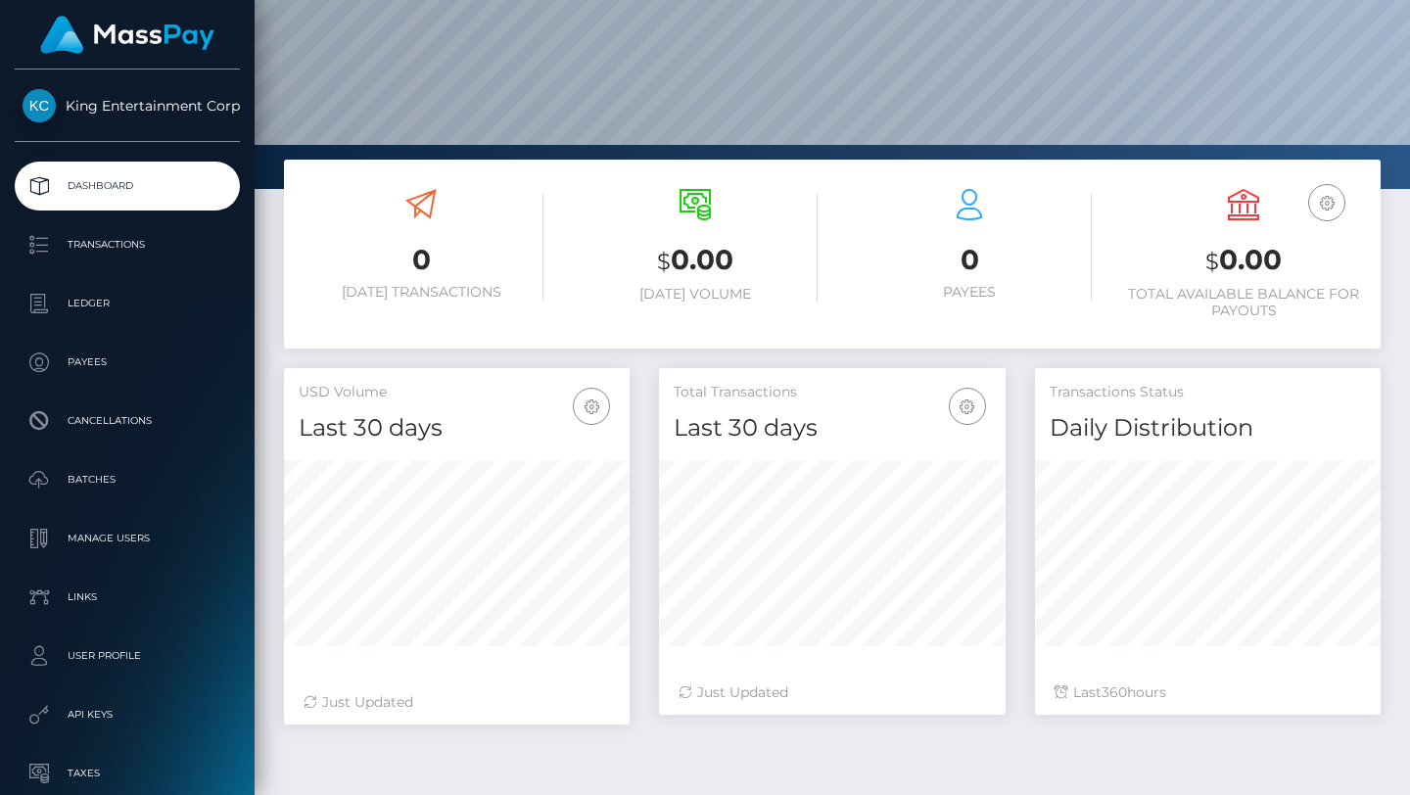
scroll to position [135, 0]
